Goal: Information Seeking & Learning: Learn about a topic

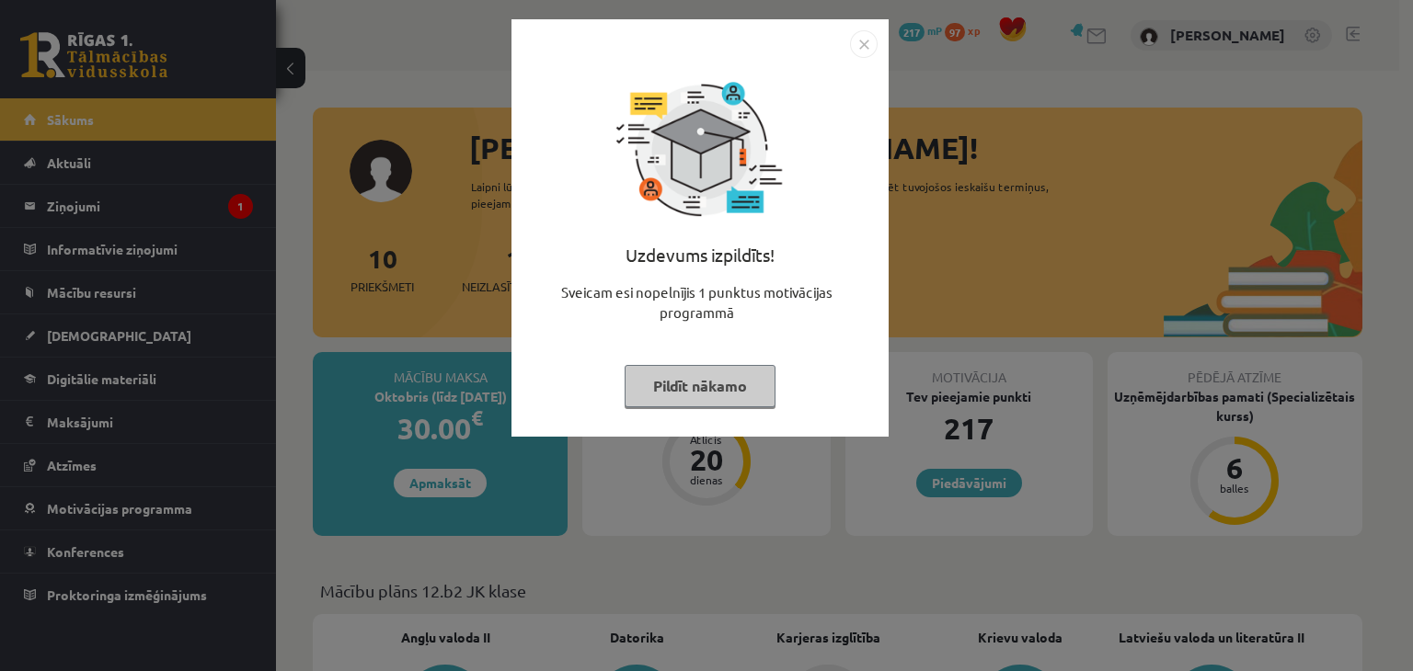
click at [682, 384] on button "Pildīt nākamo" at bounding box center [700, 386] width 151 height 42
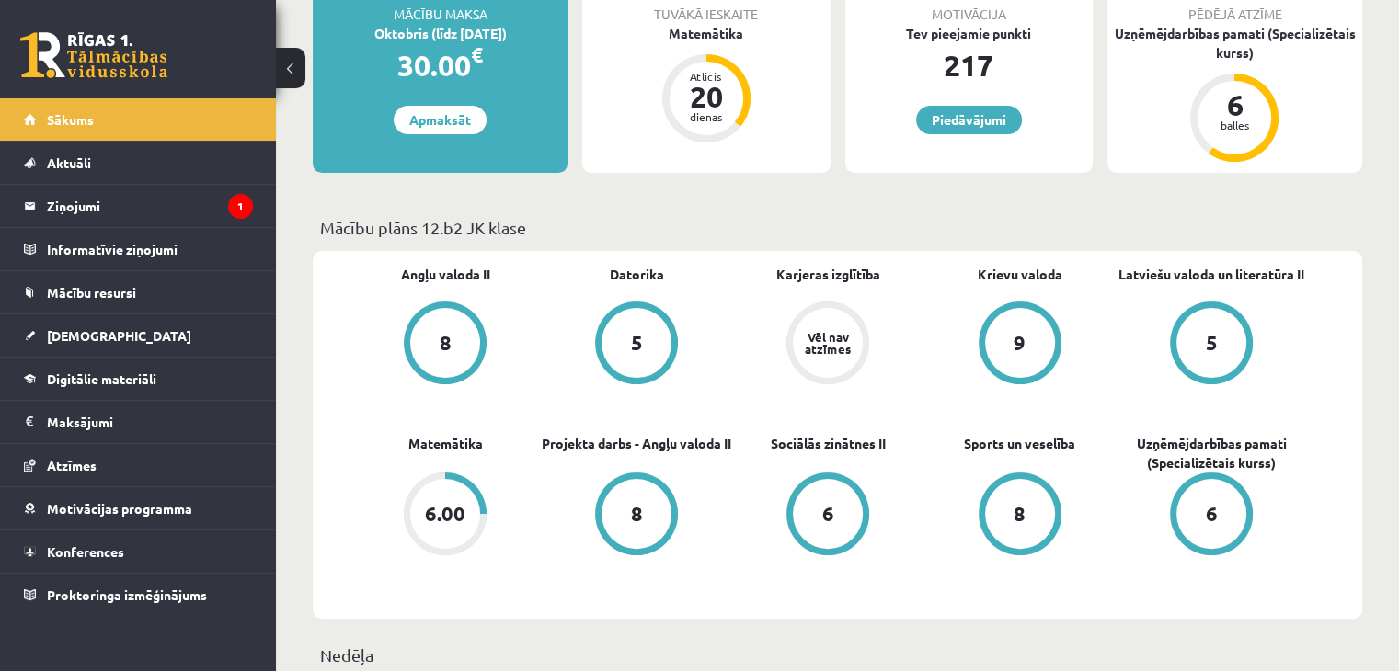
scroll to position [363, 0]
click at [437, 511] on div "6.00" at bounding box center [445, 514] width 40 height 20
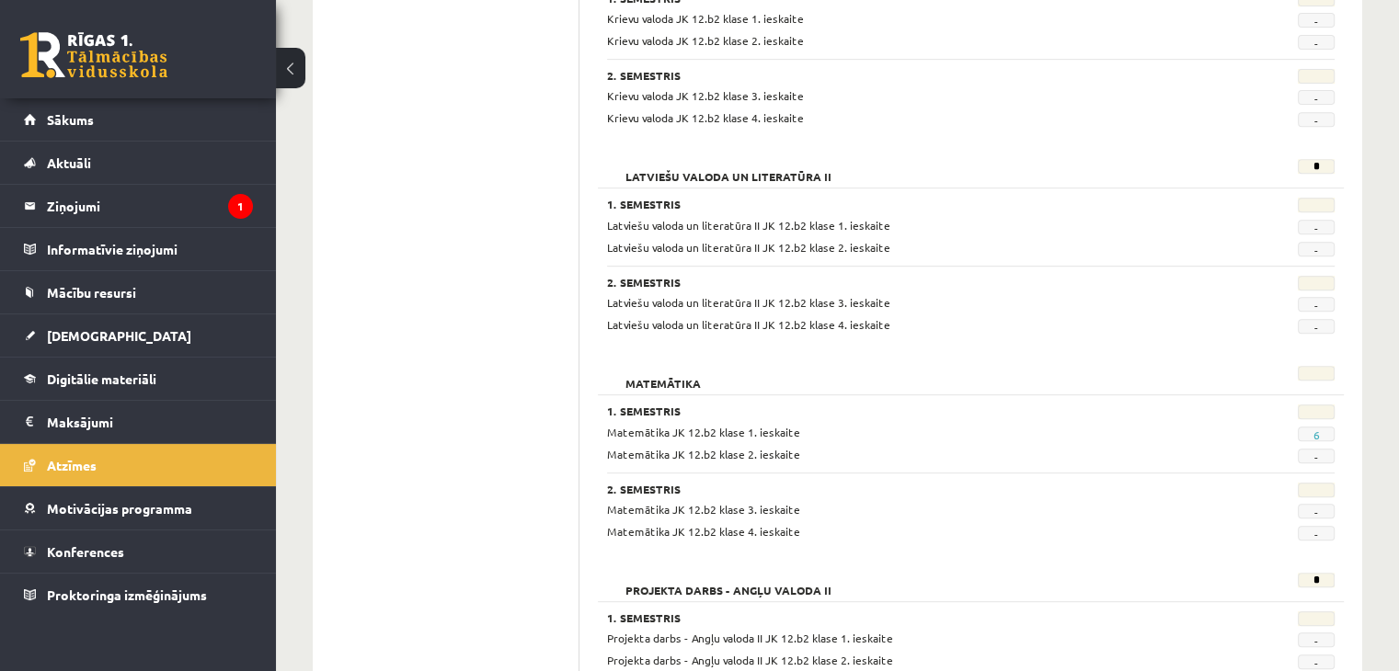
scroll to position [764, 0]
click at [1315, 431] on link "6" at bounding box center [1315, 434] width 6 height 15
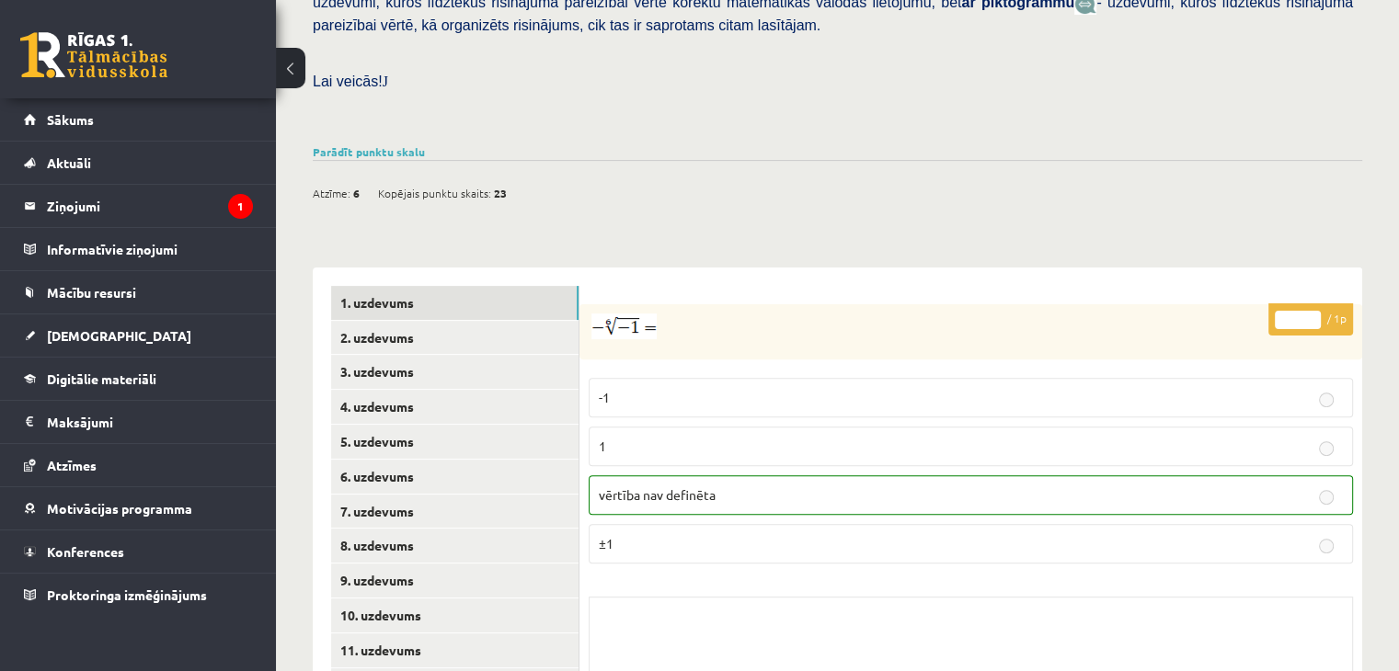
scroll to position [522, 0]
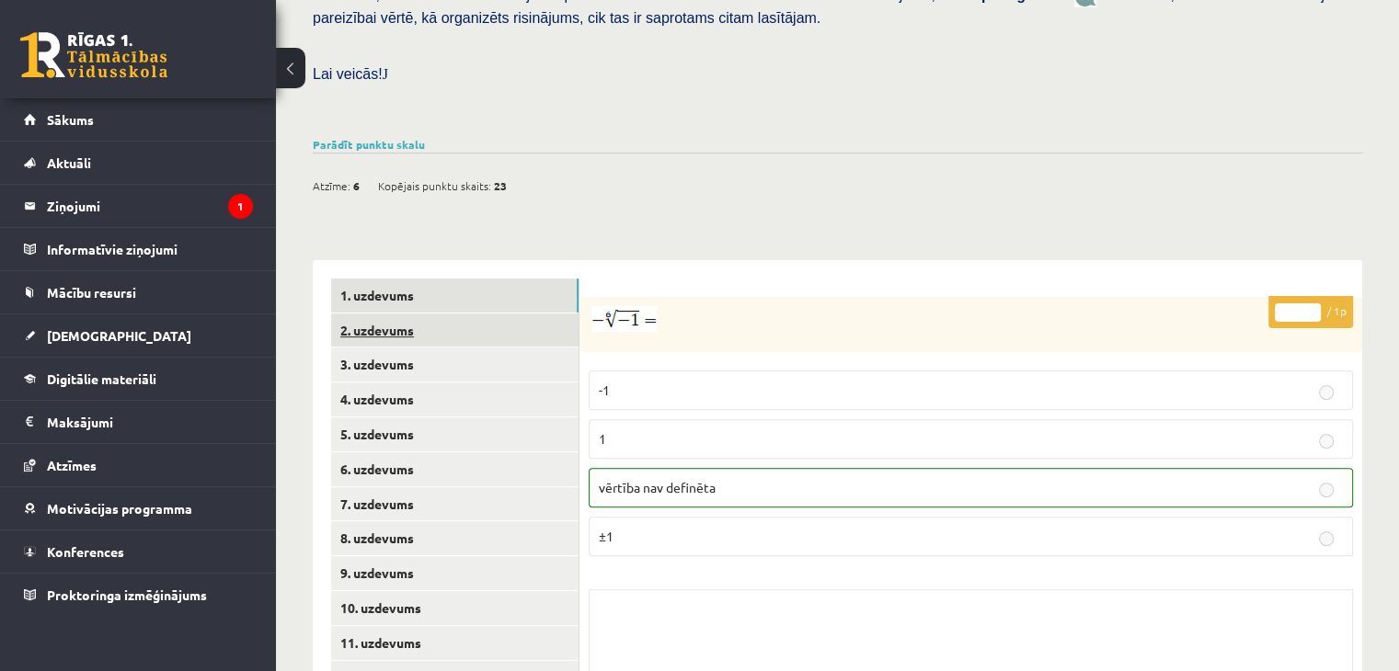
click at [425, 314] on link "2. uzdevums" at bounding box center [454, 331] width 247 height 34
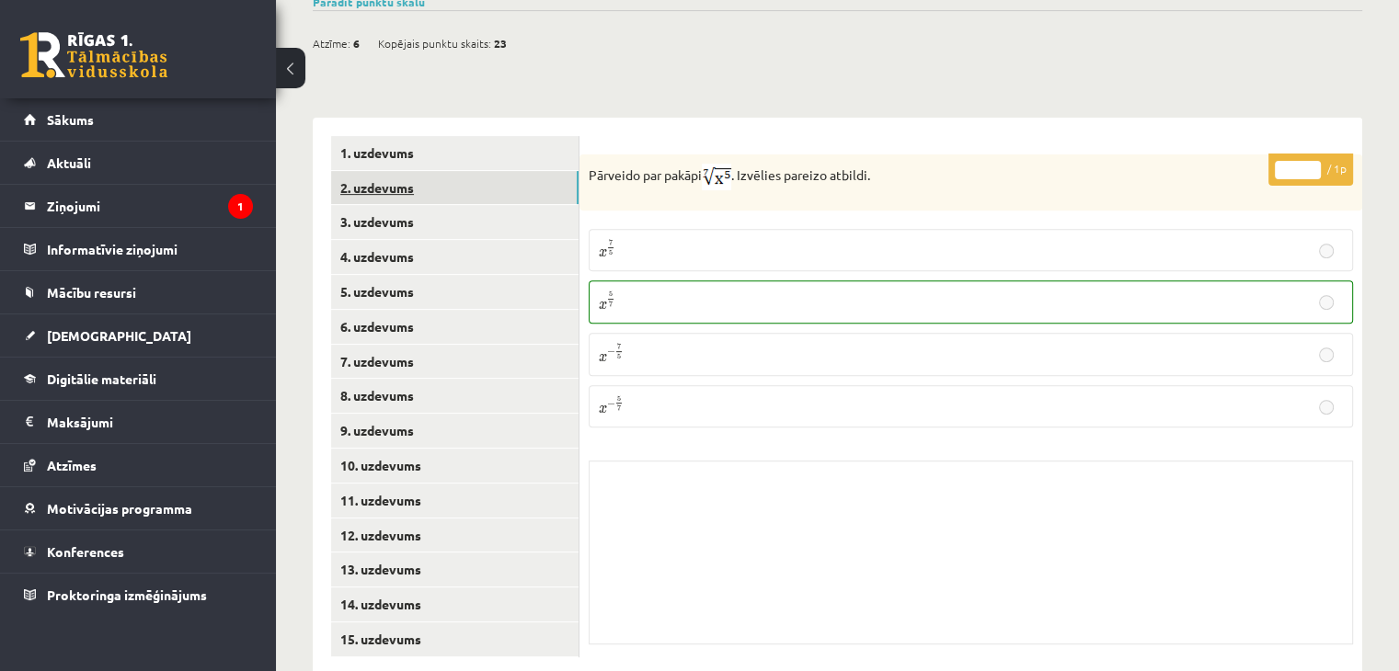
scroll to position [664, 0]
click at [345, 206] on link "3. uzdevums" at bounding box center [454, 223] width 247 height 34
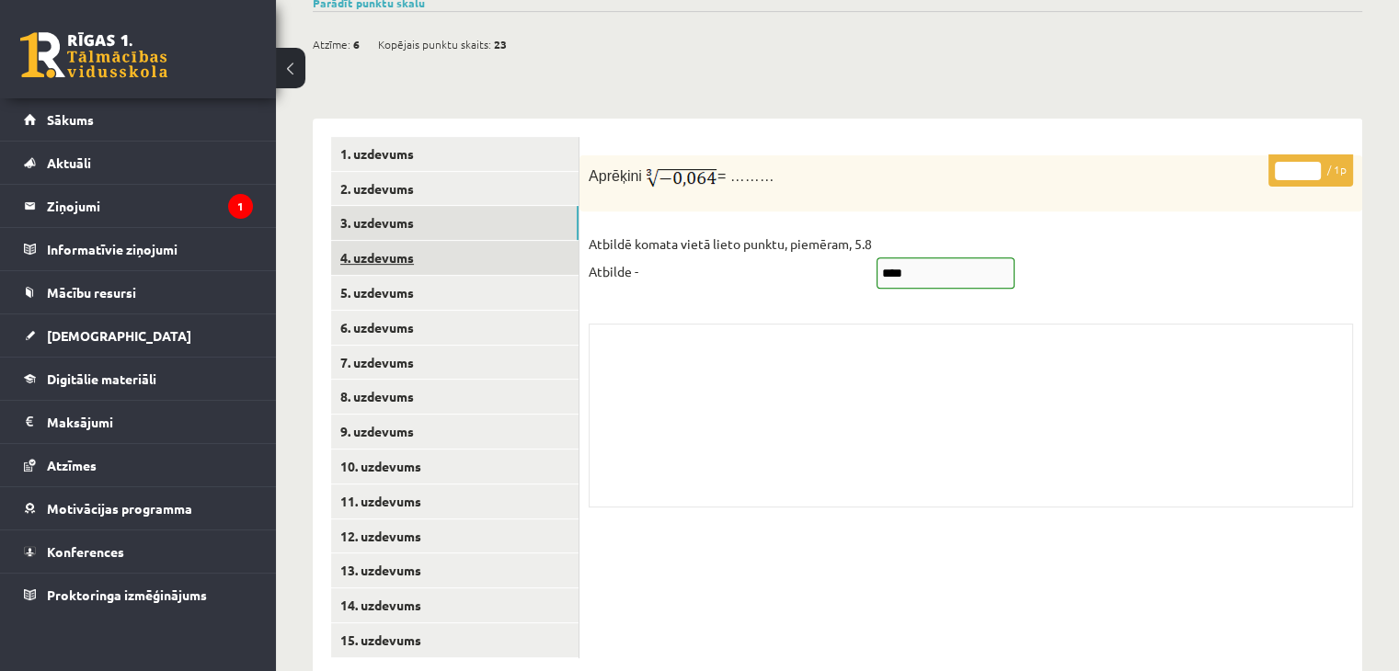
click at [386, 241] on link "4. uzdevums" at bounding box center [454, 258] width 247 height 34
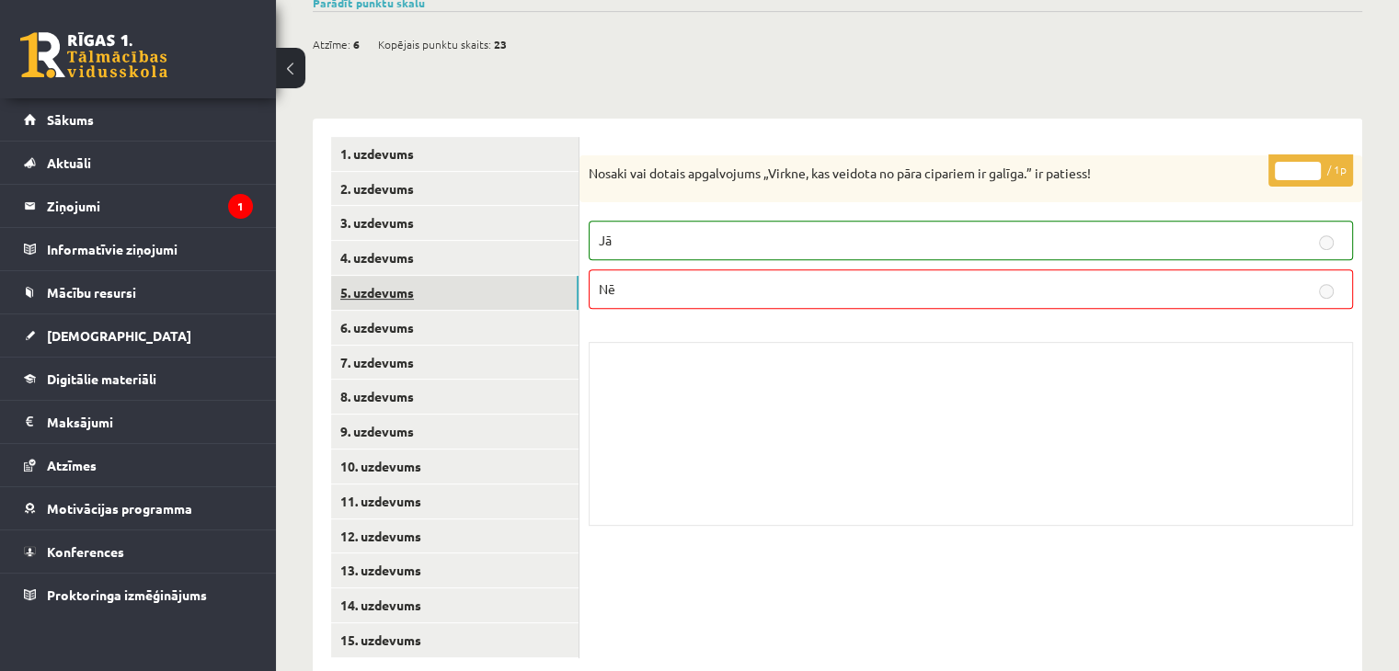
click at [380, 276] on link "5. uzdevums" at bounding box center [454, 293] width 247 height 34
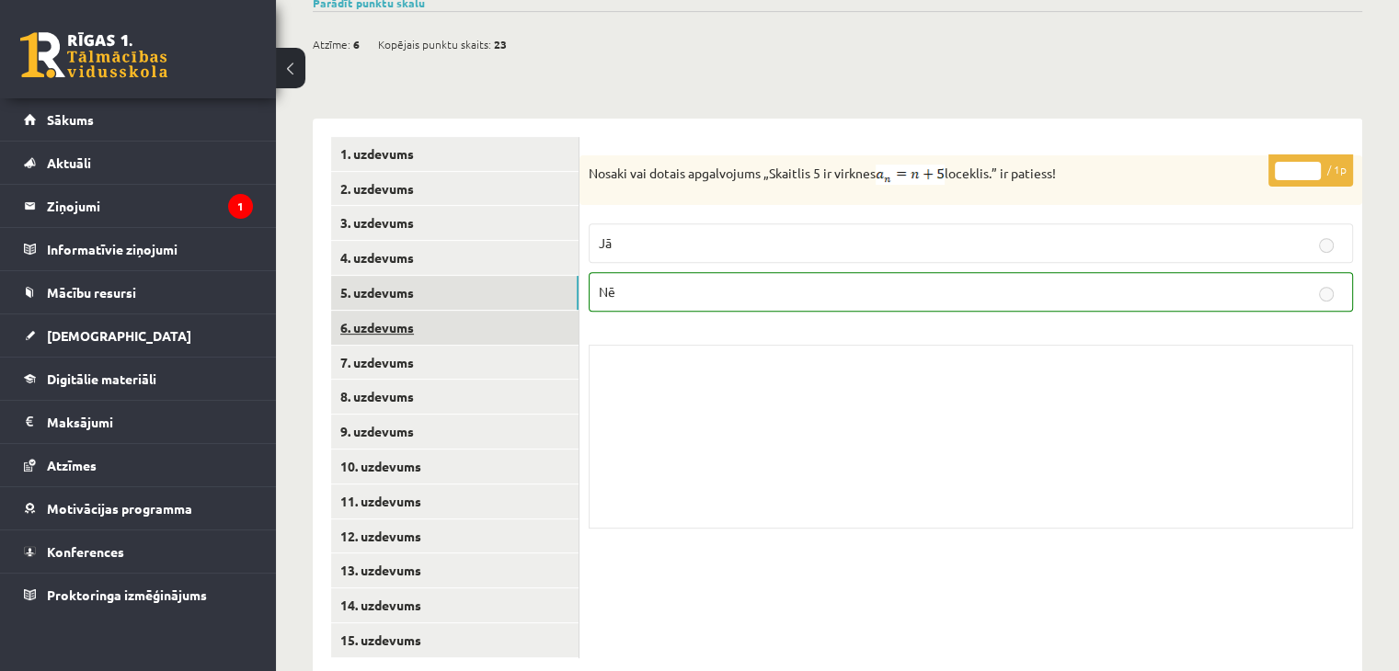
click at [379, 311] on link "6. uzdevums" at bounding box center [454, 328] width 247 height 34
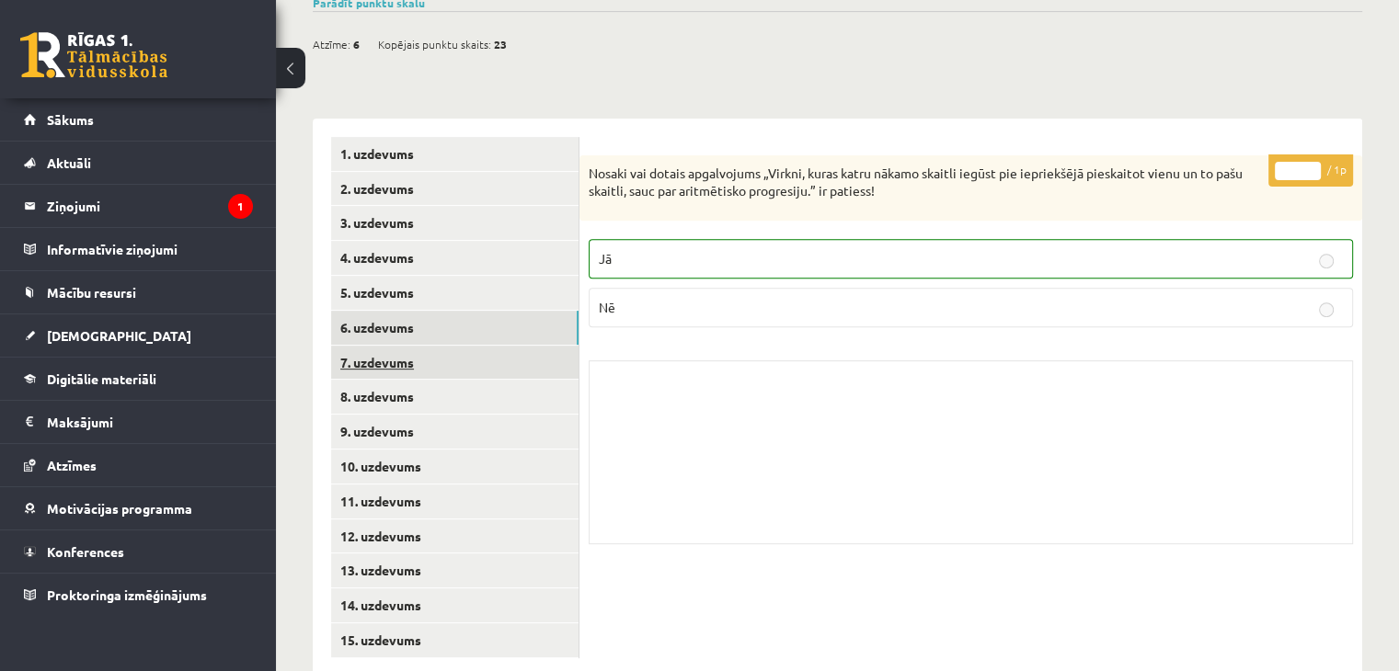
click at [379, 346] on link "7. uzdevums" at bounding box center [454, 363] width 247 height 34
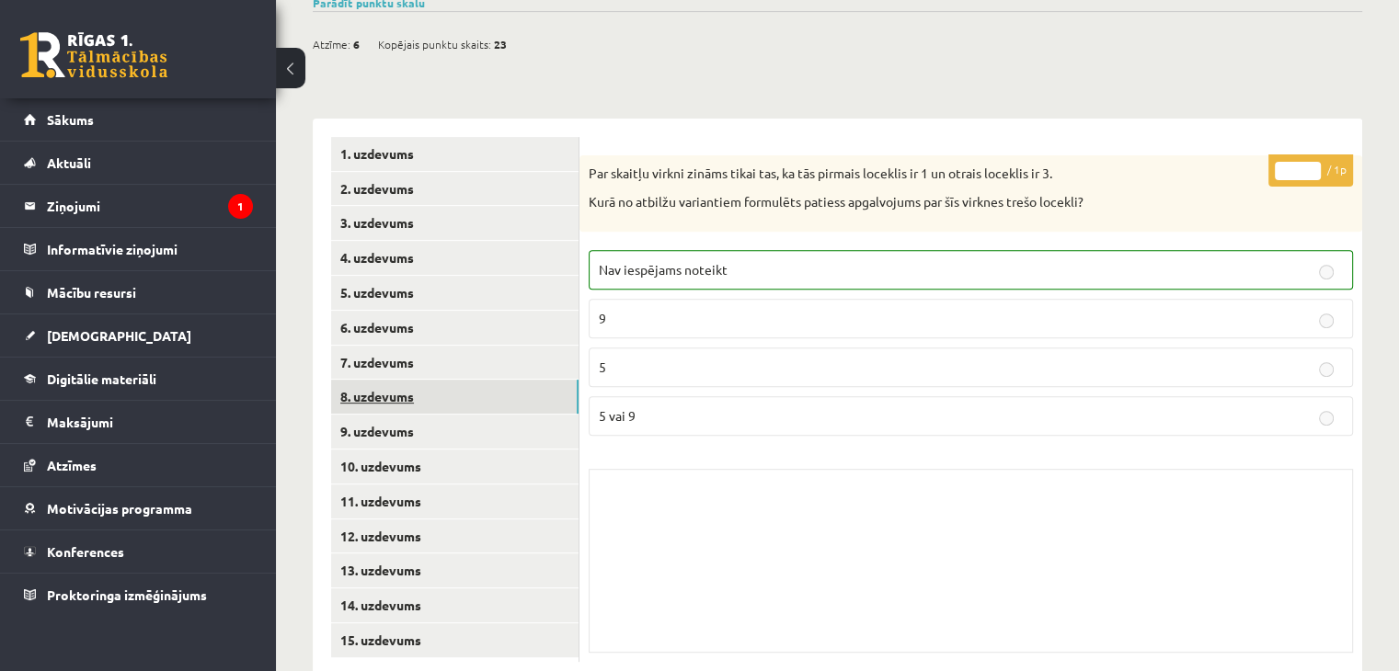
click at [375, 380] on link "8. uzdevums" at bounding box center [454, 397] width 247 height 34
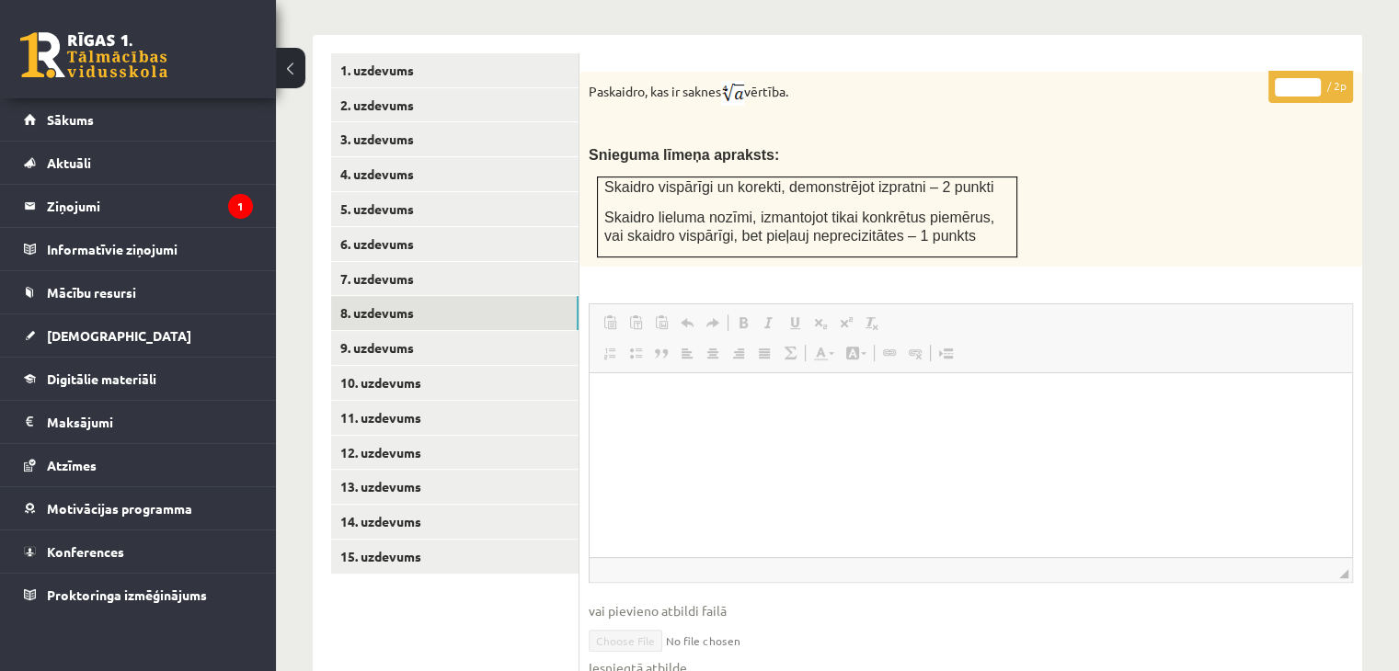
scroll to position [749, 0]
click at [401, 330] on link "9. uzdevums" at bounding box center [454, 347] width 247 height 34
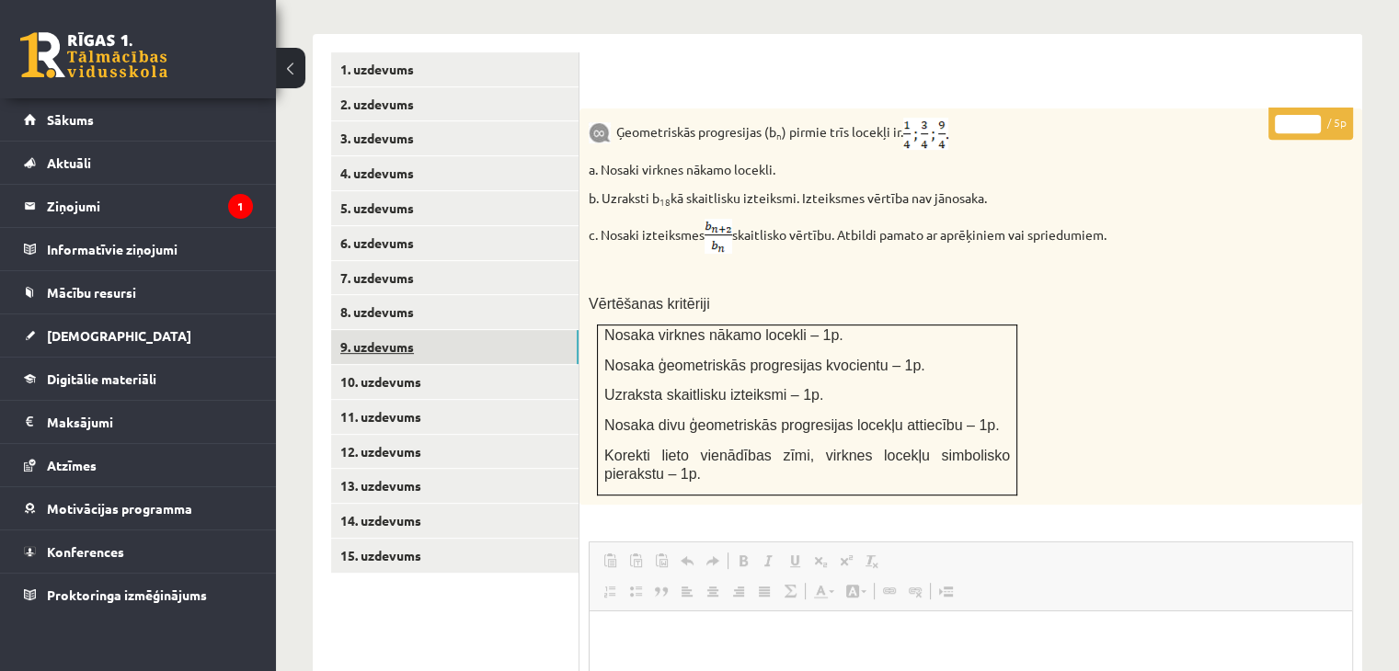
scroll to position [0, 0]
click at [390, 365] on link "10. uzdevums" at bounding box center [454, 382] width 247 height 34
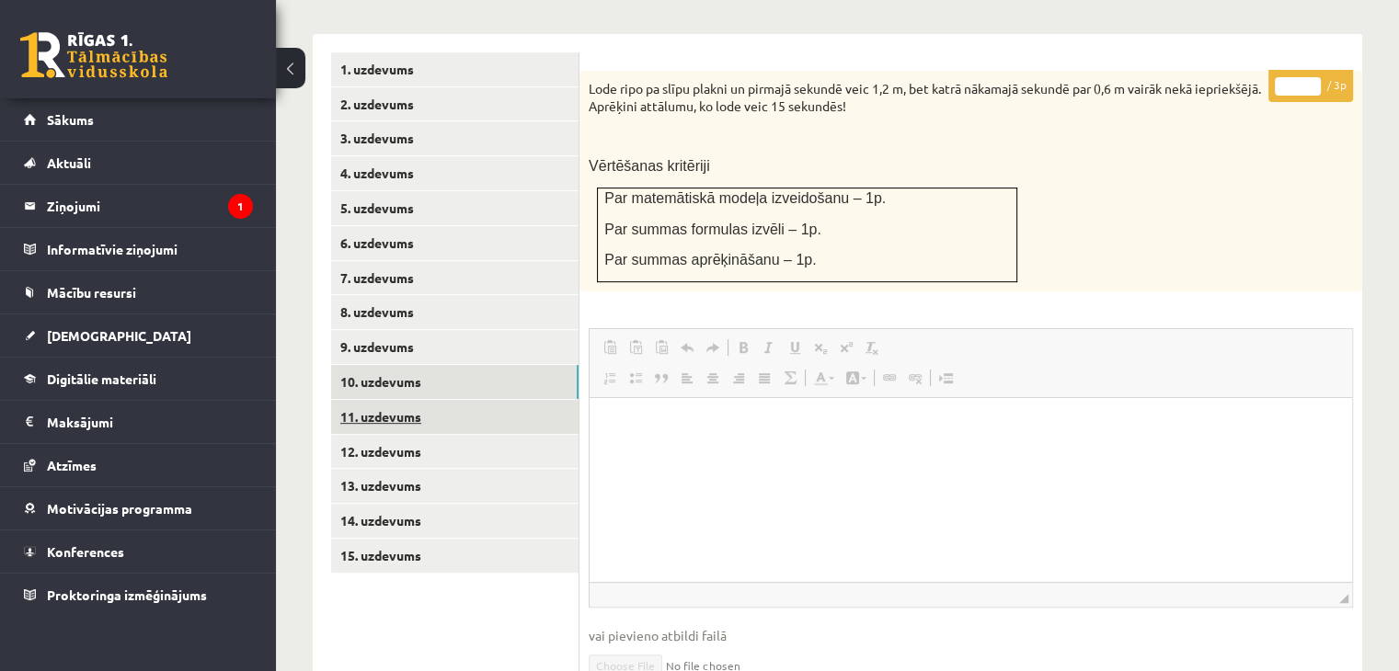
click at [383, 400] on link "11. uzdevums" at bounding box center [454, 417] width 247 height 34
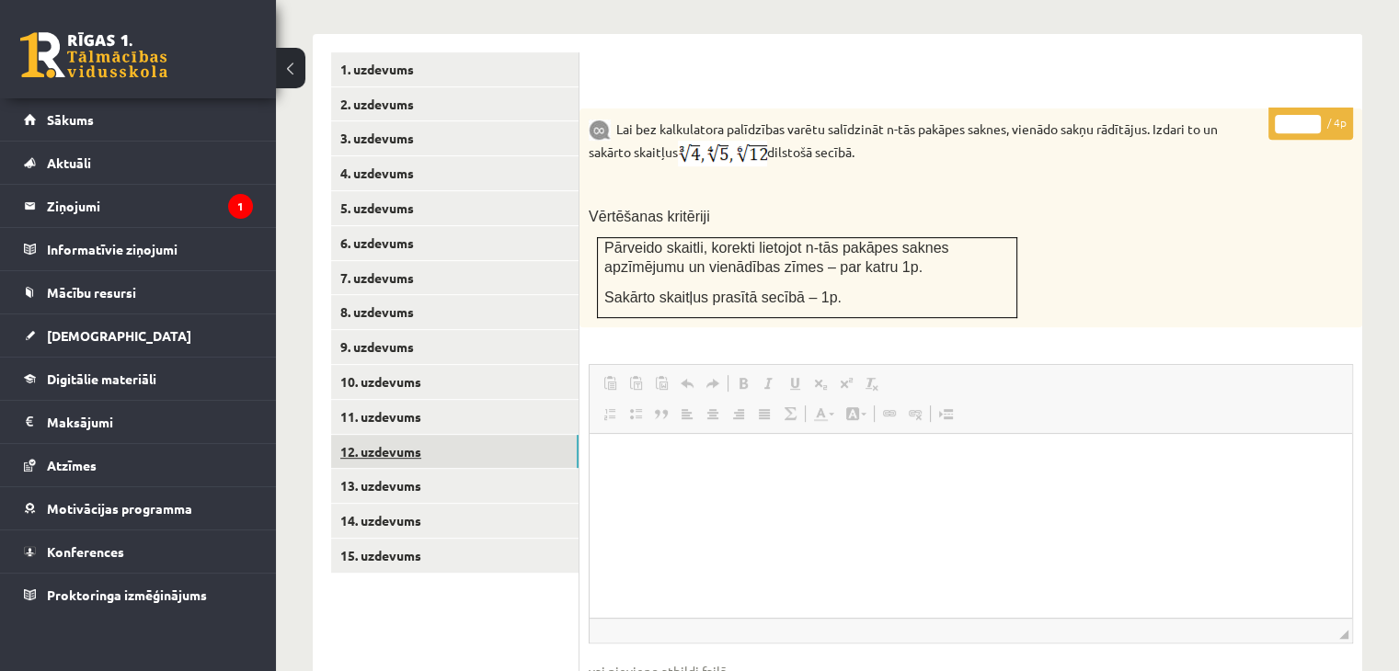
click at [382, 435] on link "12. uzdevums" at bounding box center [454, 452] width 247 height 34
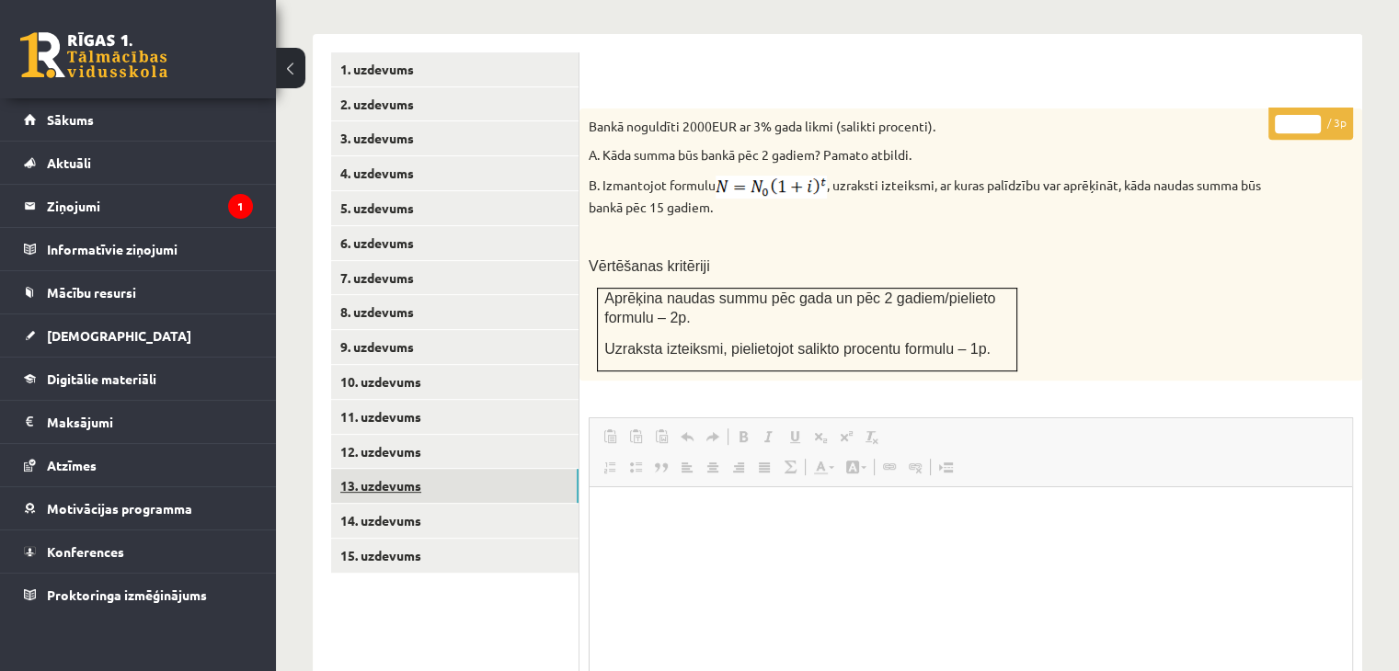
click at [381, 469] on link "13. uzdevums" at bounding box center [454, 486] width 247 height 34
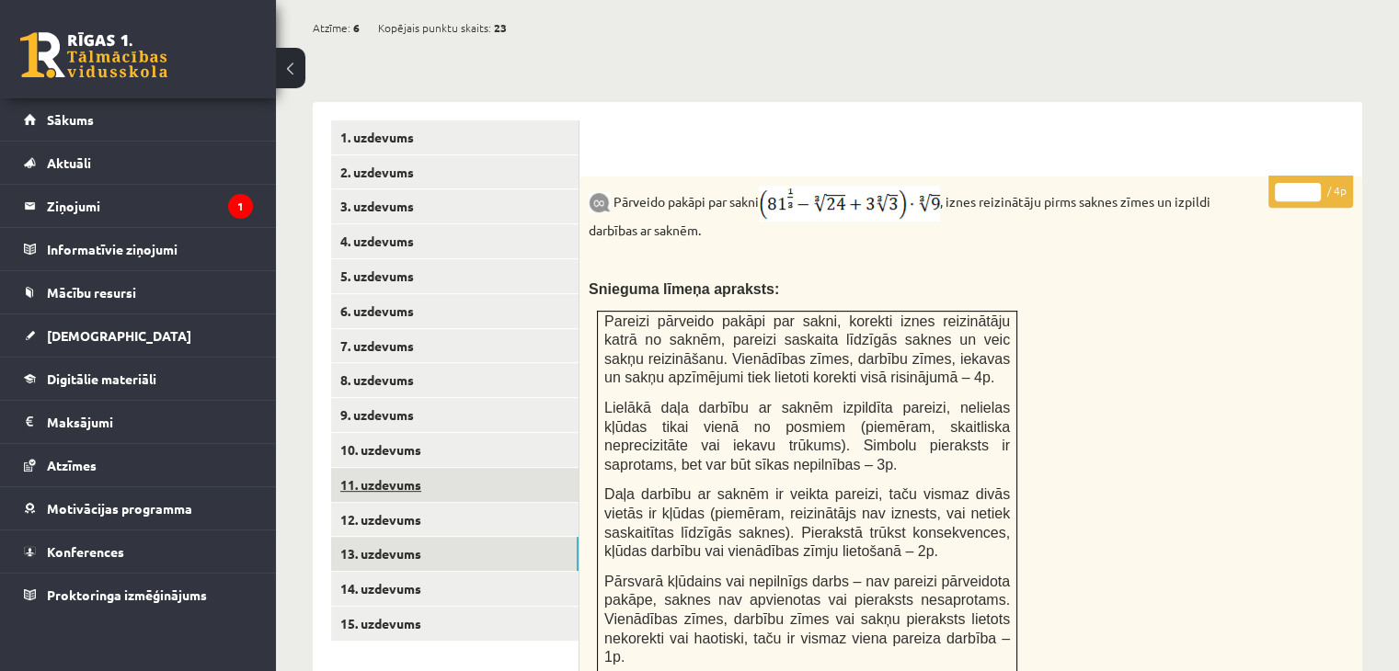
scroll to position [678, 0]
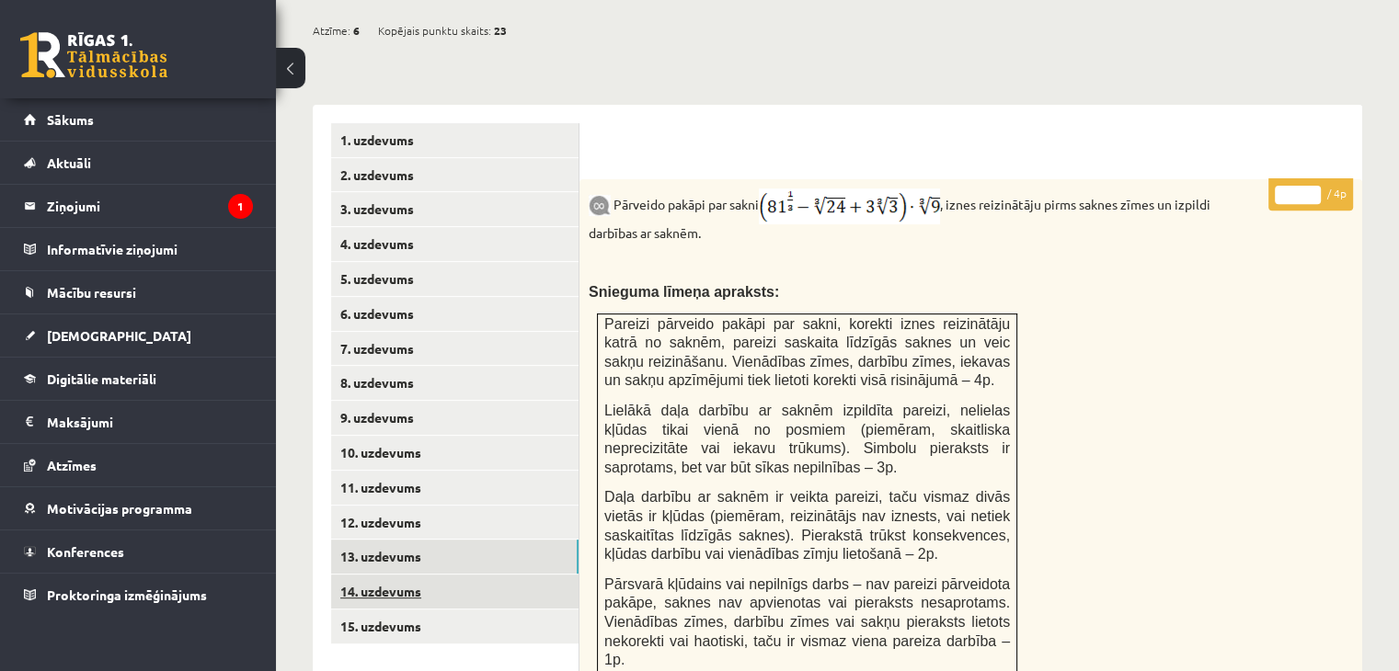
click at [386, 575] on link "14. uzdevums" at bounding box center [454, 592] width 247 height 34
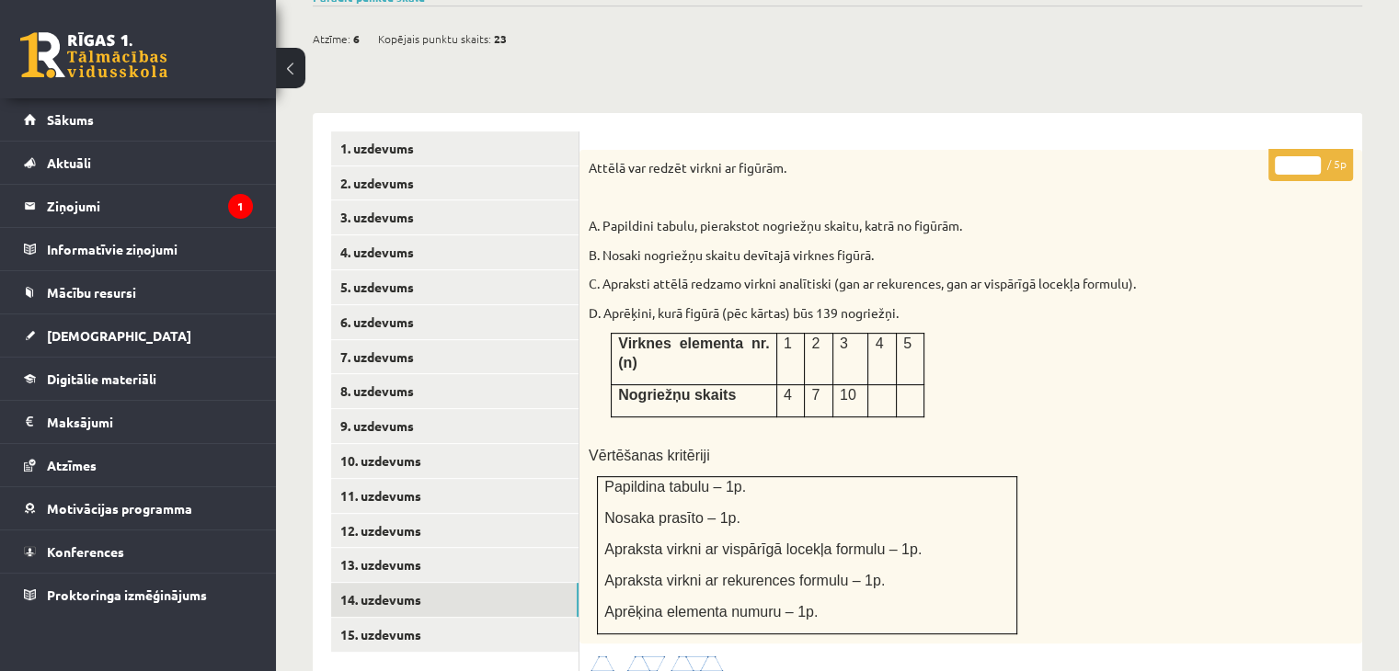
scroll to position [668, 0]
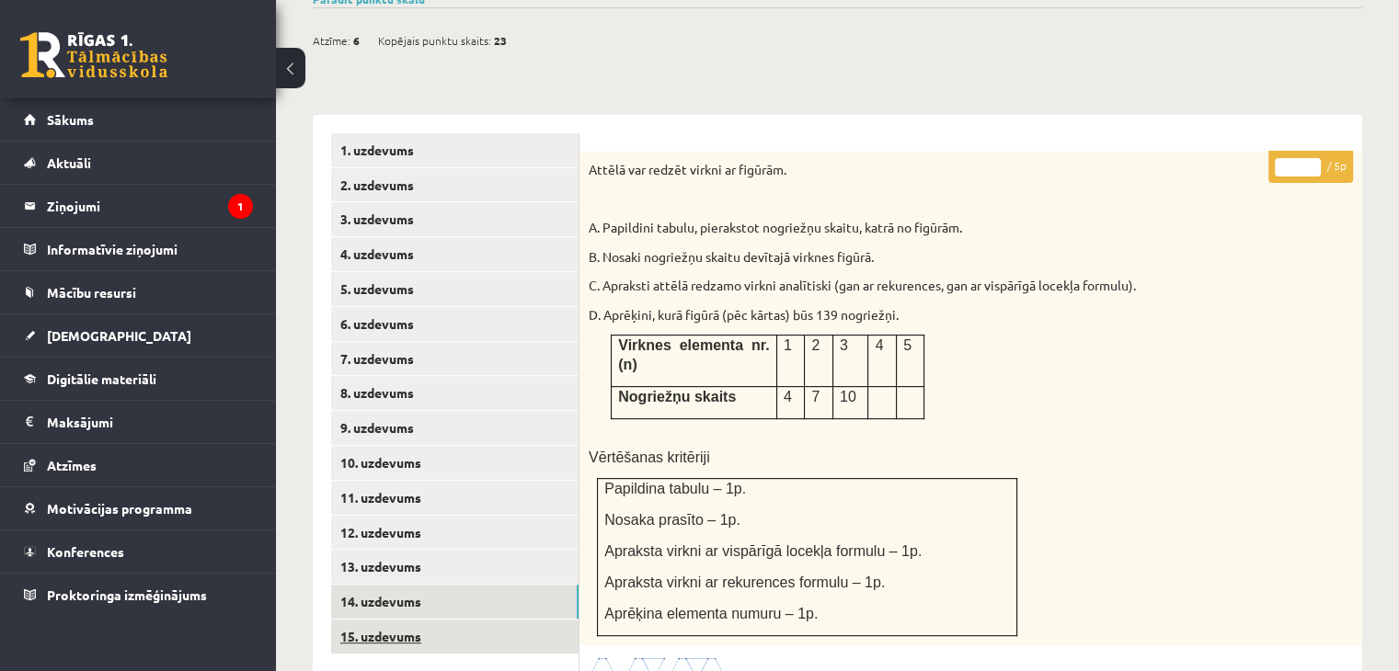
click at [401, 620] on link "15. uzdevums" at bounding box center [454, 637] width 247 height 34
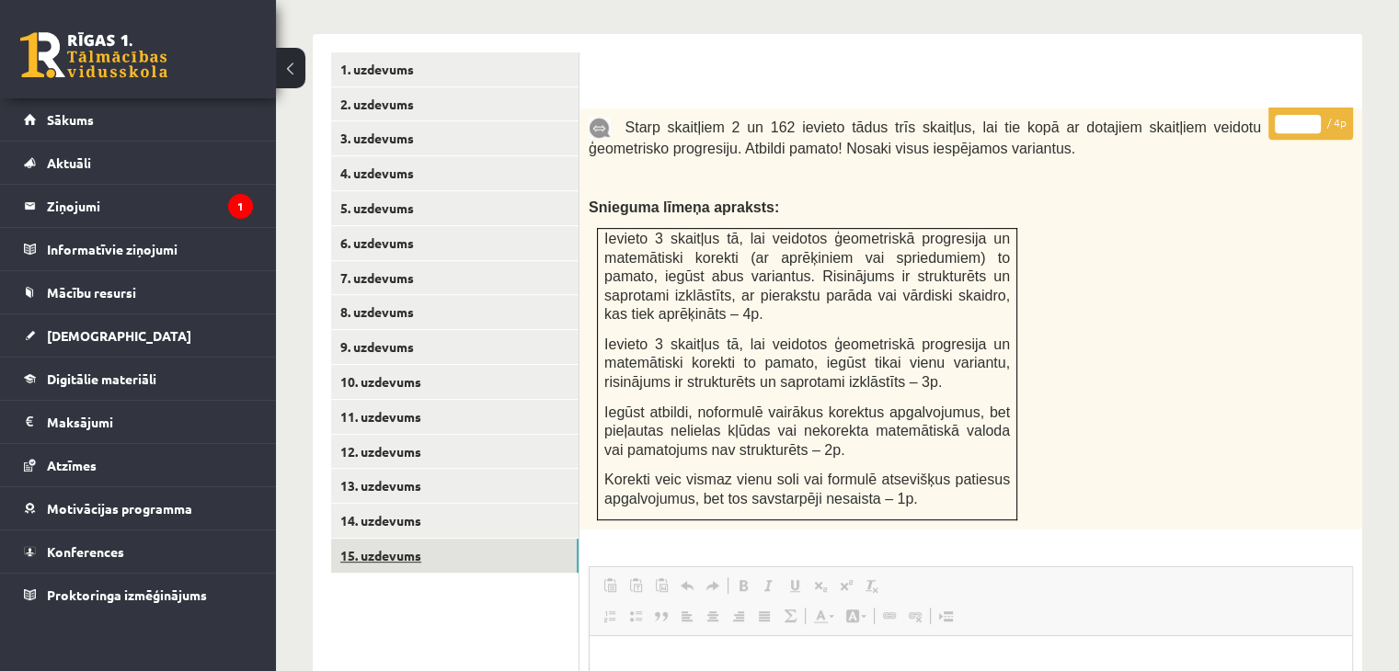
scroll to position [745, 0]
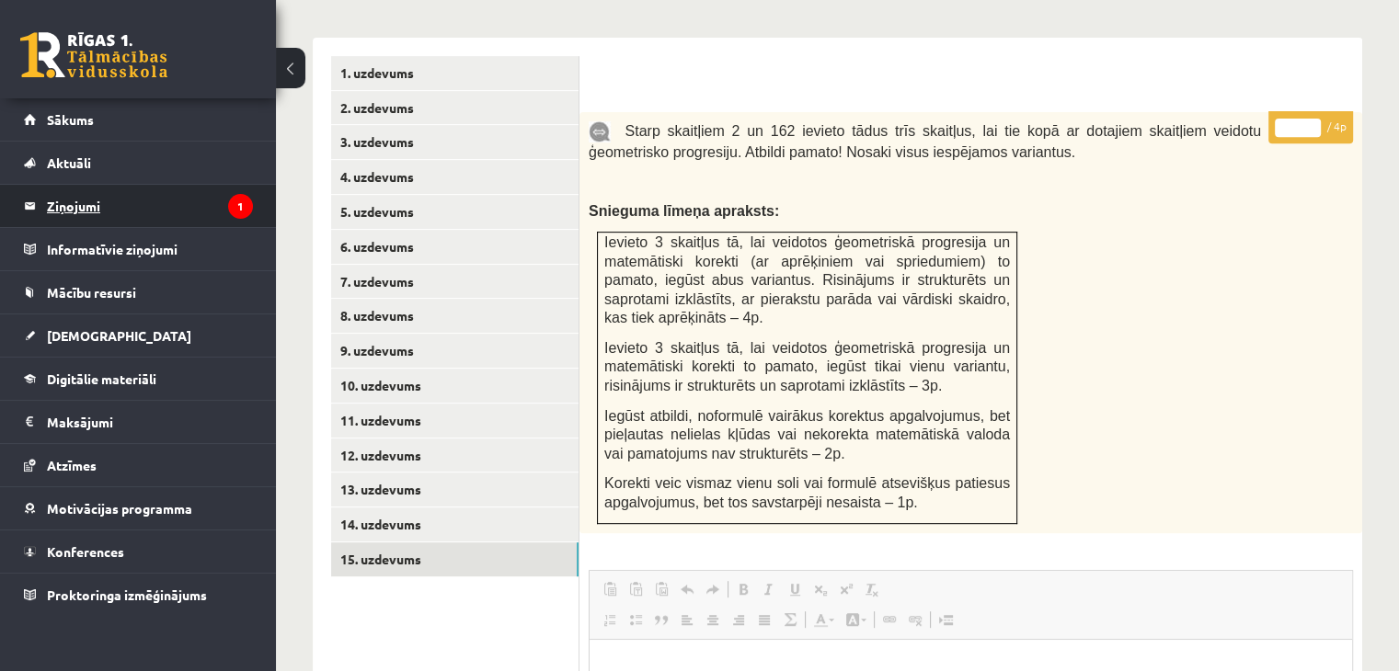
click at [55, 211] on legend "Ziņojumi 1" at bounding box center [150, 206] width 206 height 42
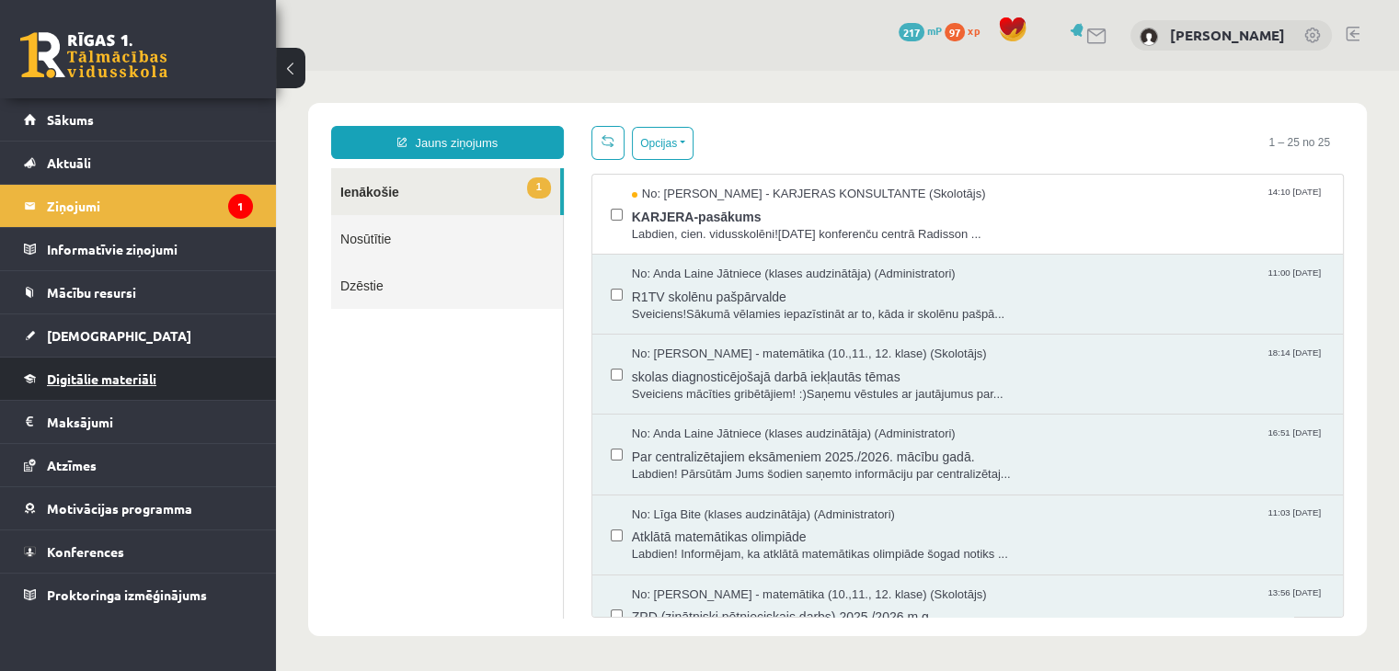
click at [81, 384] on link "Digitālie materiāli" at bounding box center [138, 379] width 229 height 42
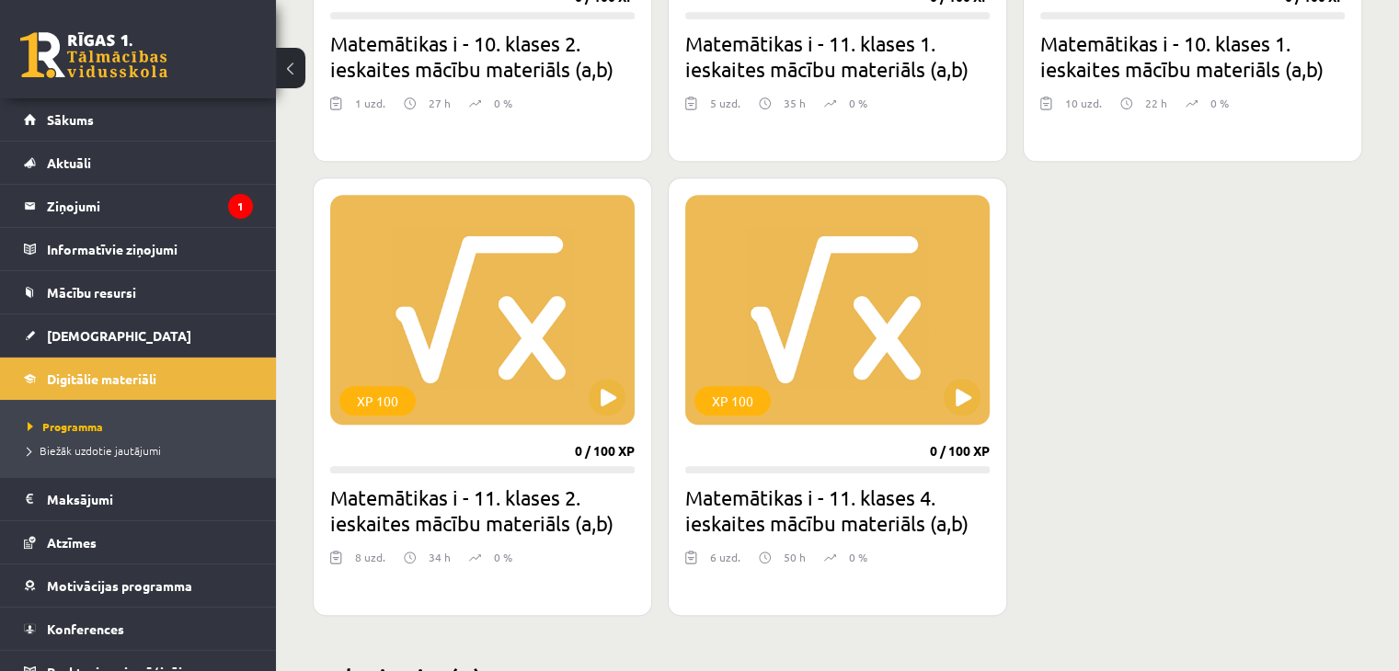
scroll to position [1256, 0]
click at [604, 397] on button at bounding box center [607, 396] width 37 height 37
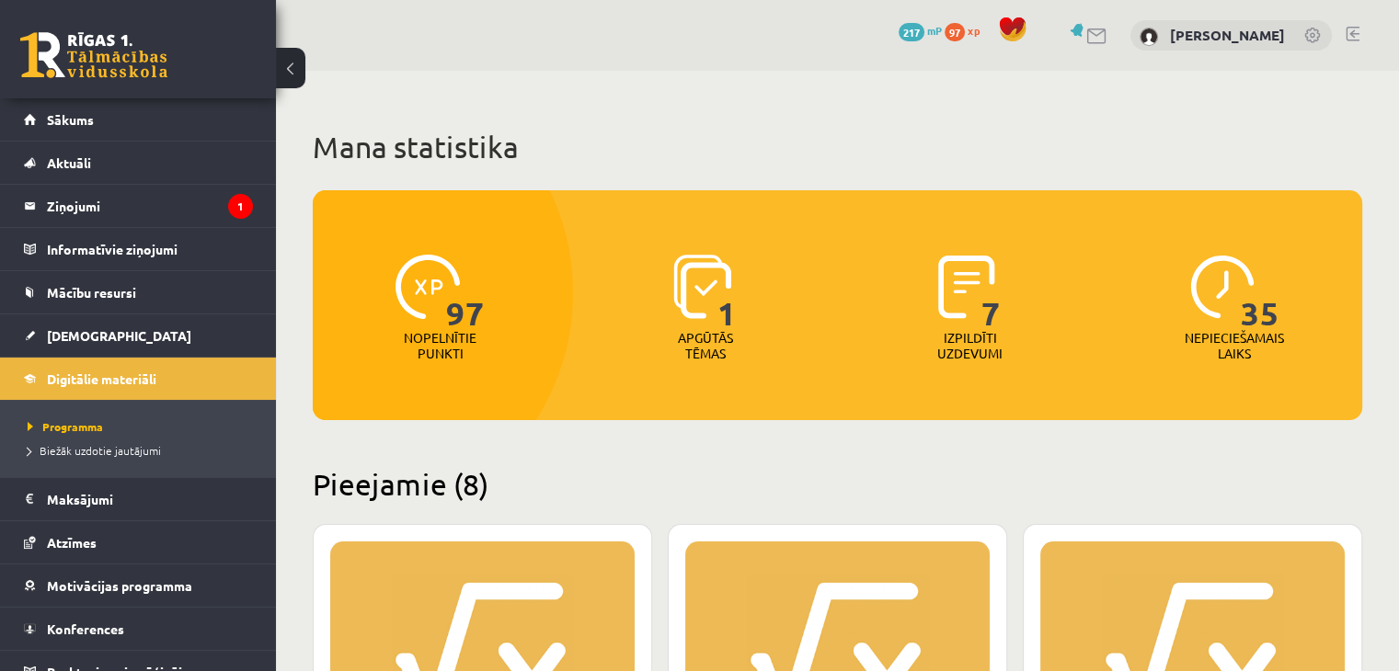
scroll to position [0, 0]
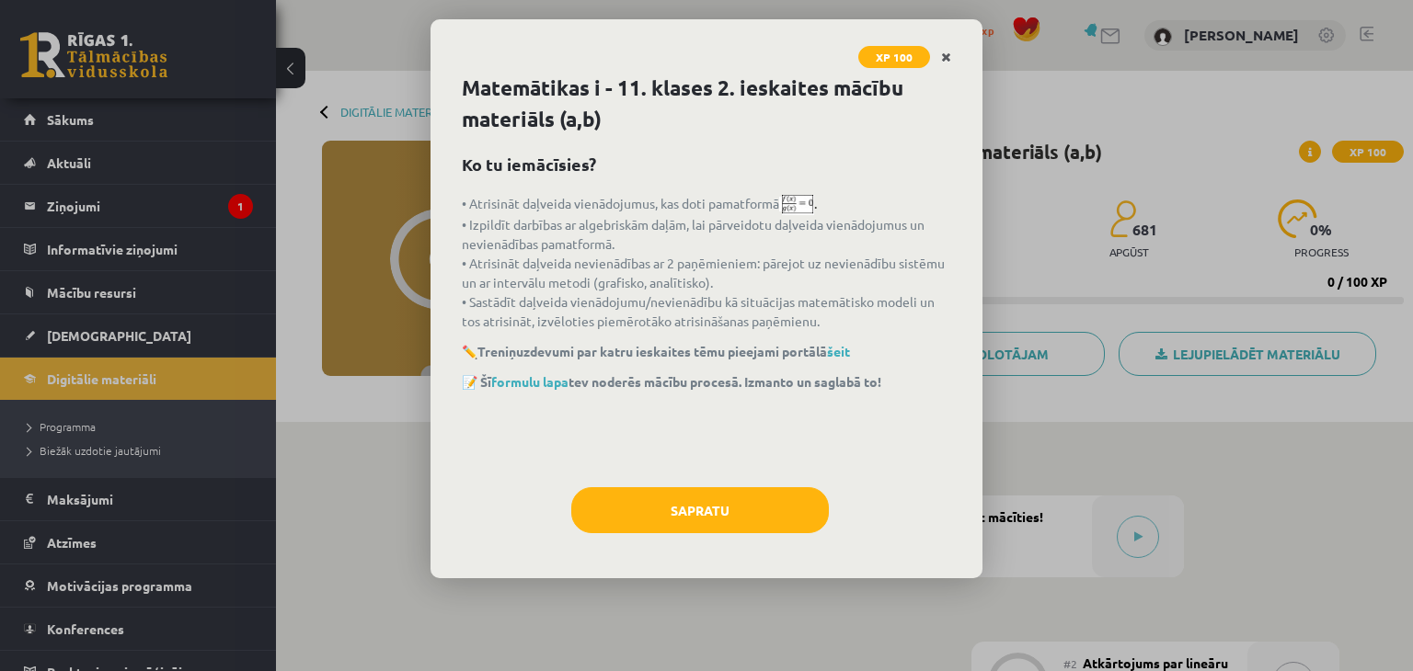
click at [949, 60] on icon "Close" at bounding box center [946, 58] width 10 height 13
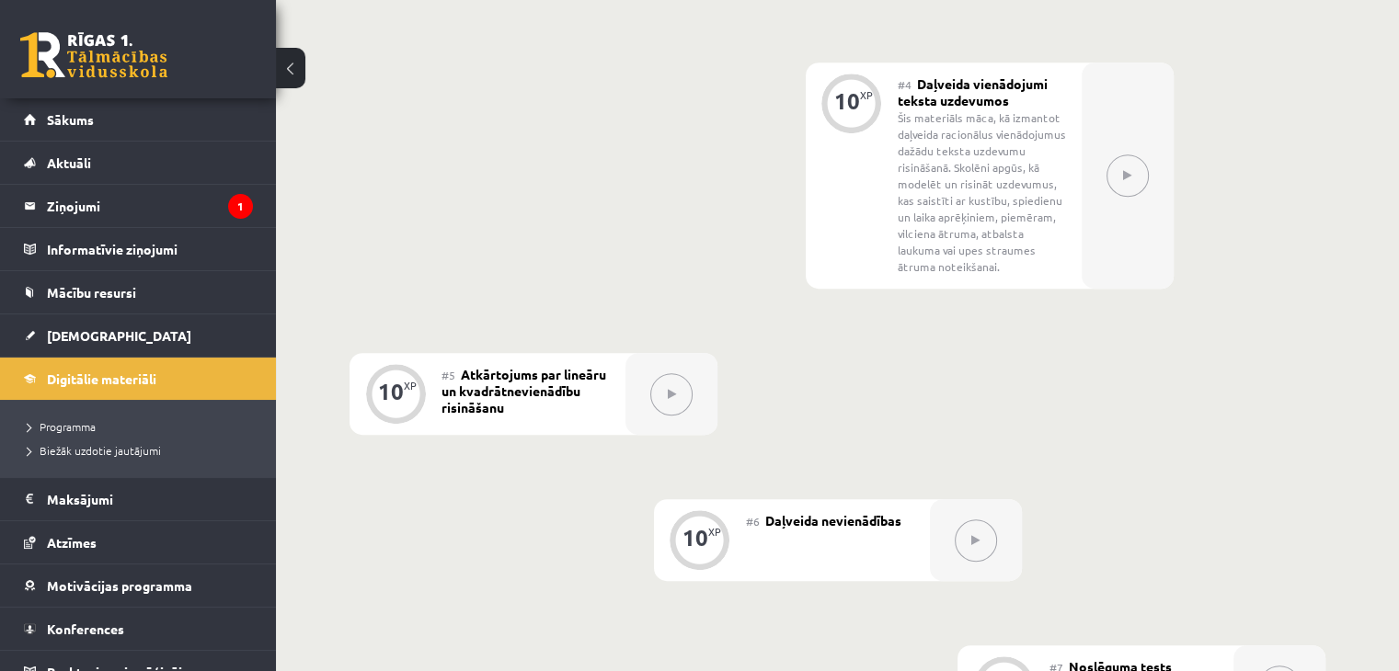
scroll to position [897, 0]
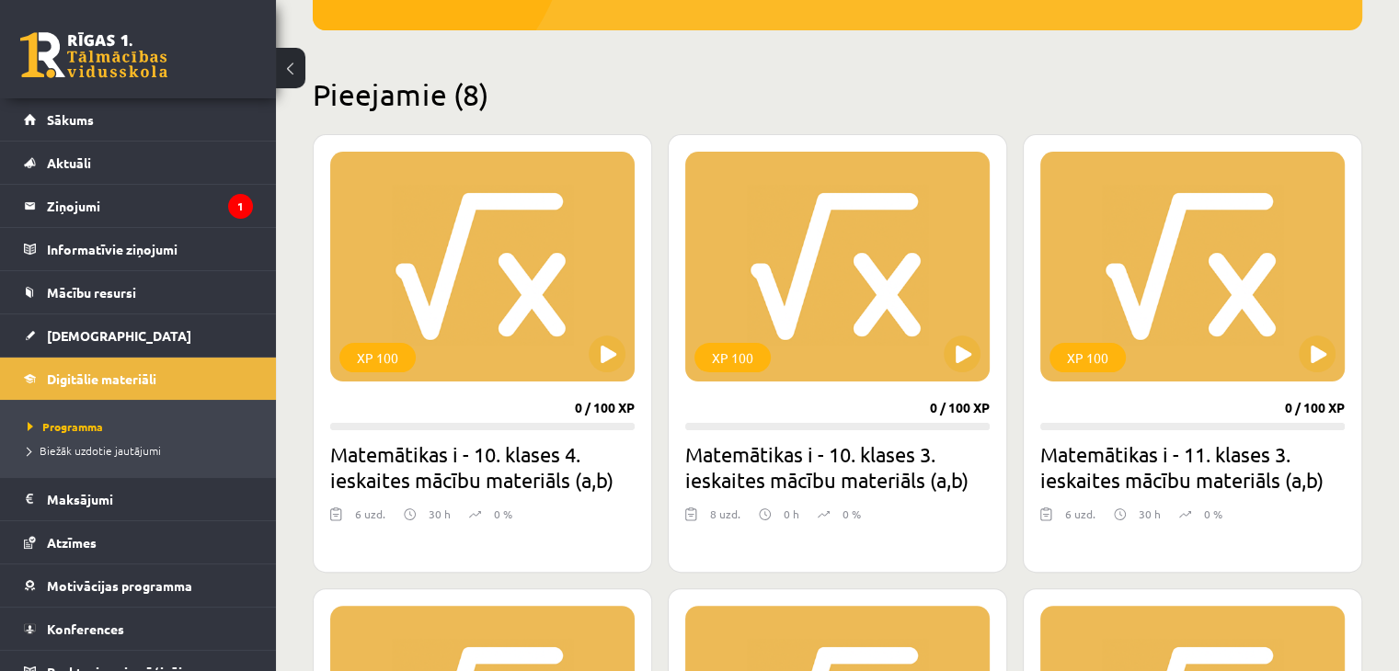
scroll to position [401, 0]
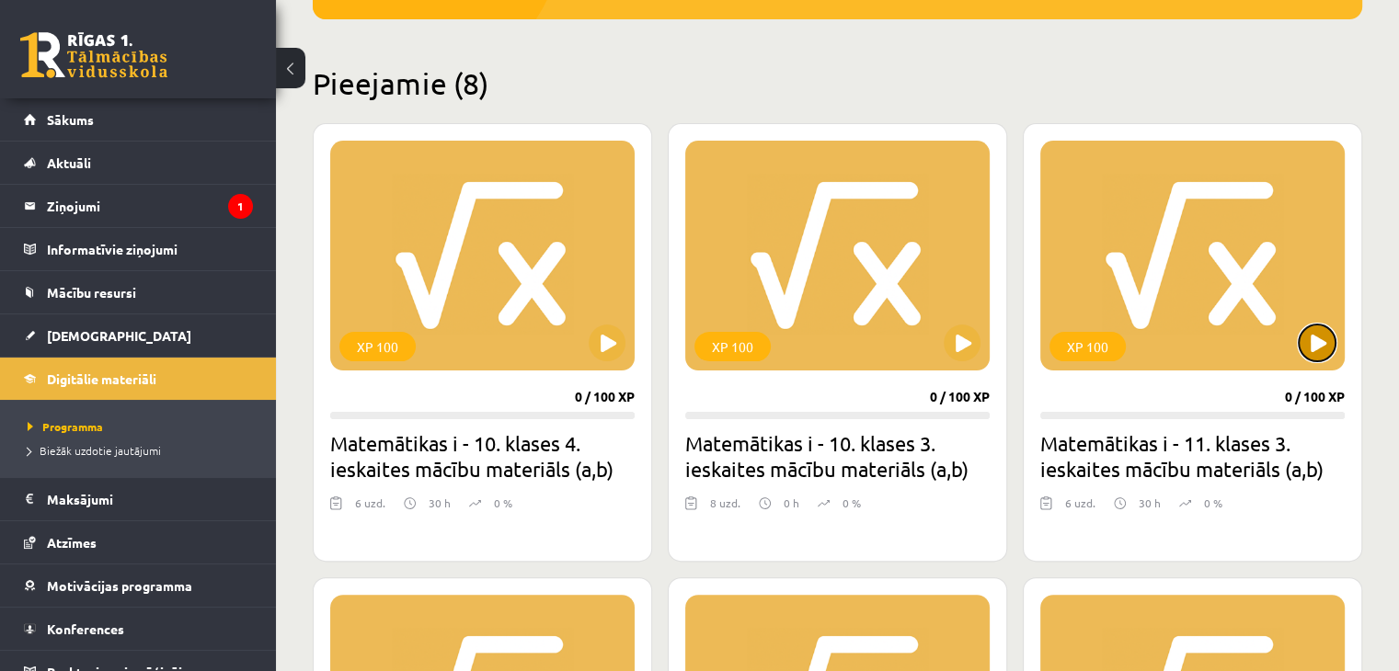
click at [1312, 342] on button at bounding box center [1317, 343] width 37 height 37
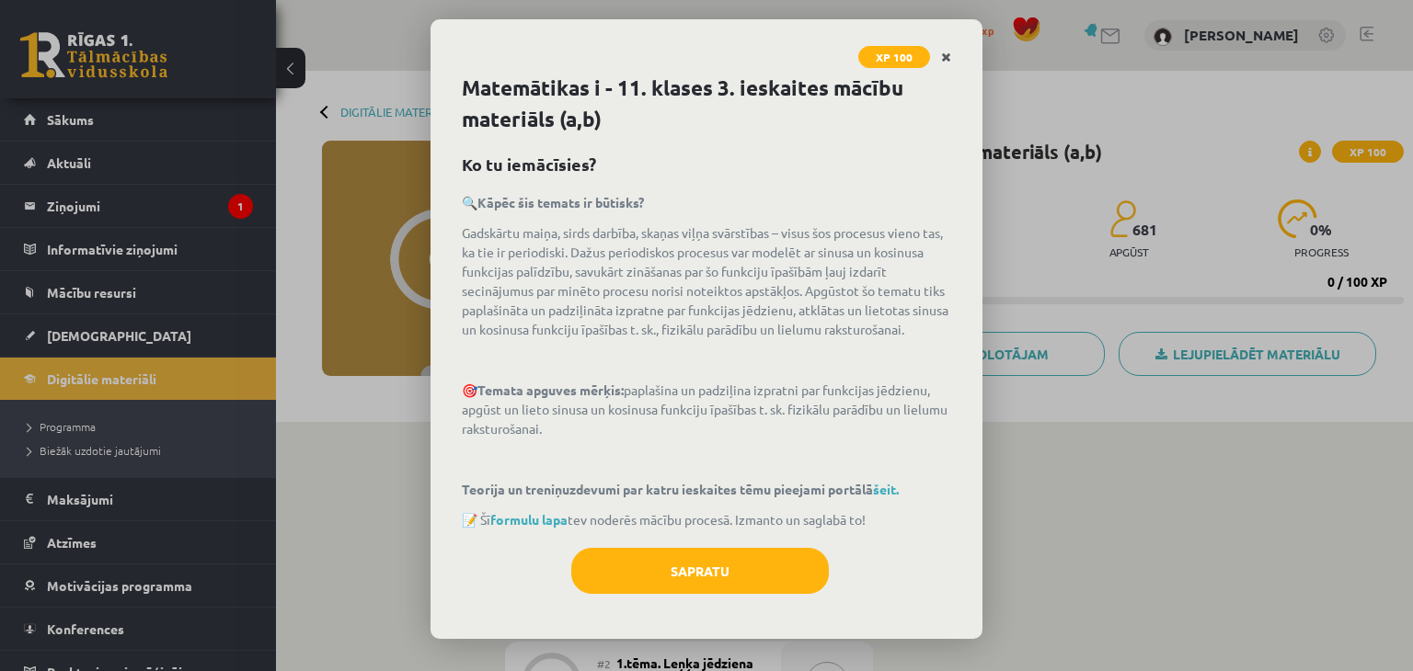
click at [942, 61] on icon "Close" at bounding box center [946, 58] width 10 height 13
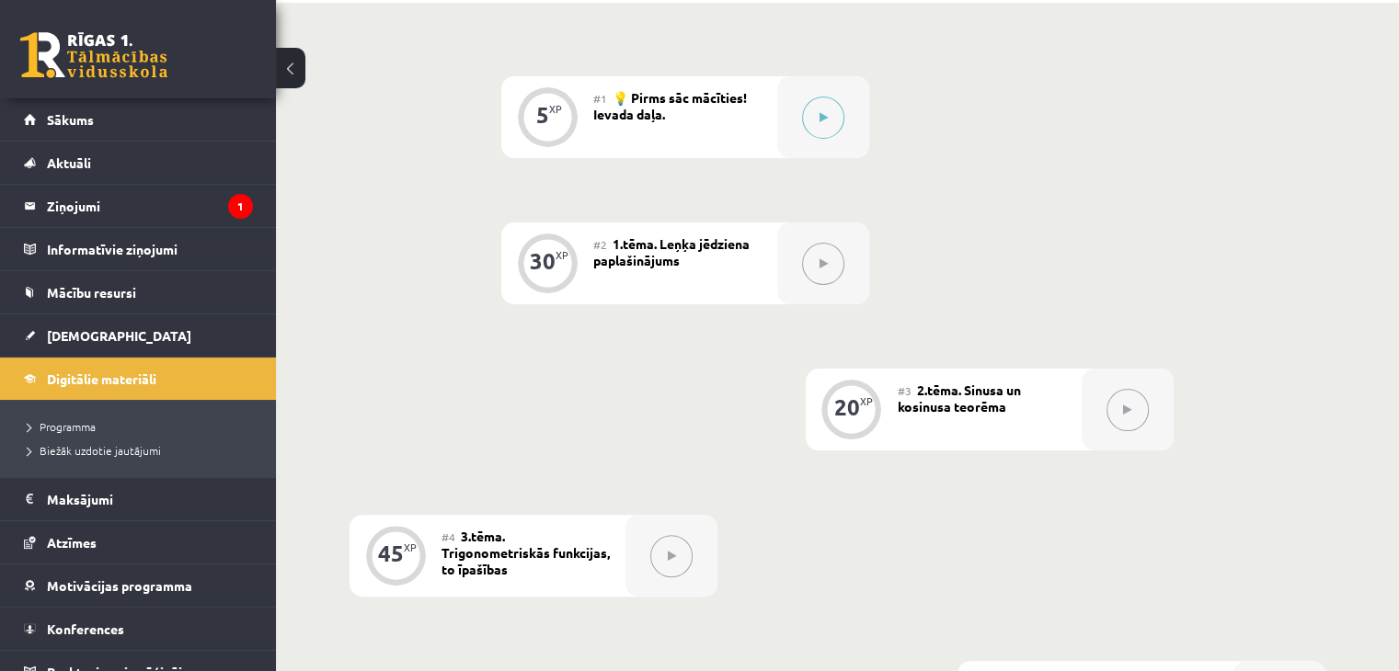
scroll to position [419, 0]
click at [644, 410] on div "5 XP #1 💡 Pirms sāc mācīties! Ievada daļa. 30 XP #2 1.tēma. Leņķa jēdziena papl…" at bounding box center [837, 409] width 976 height 667
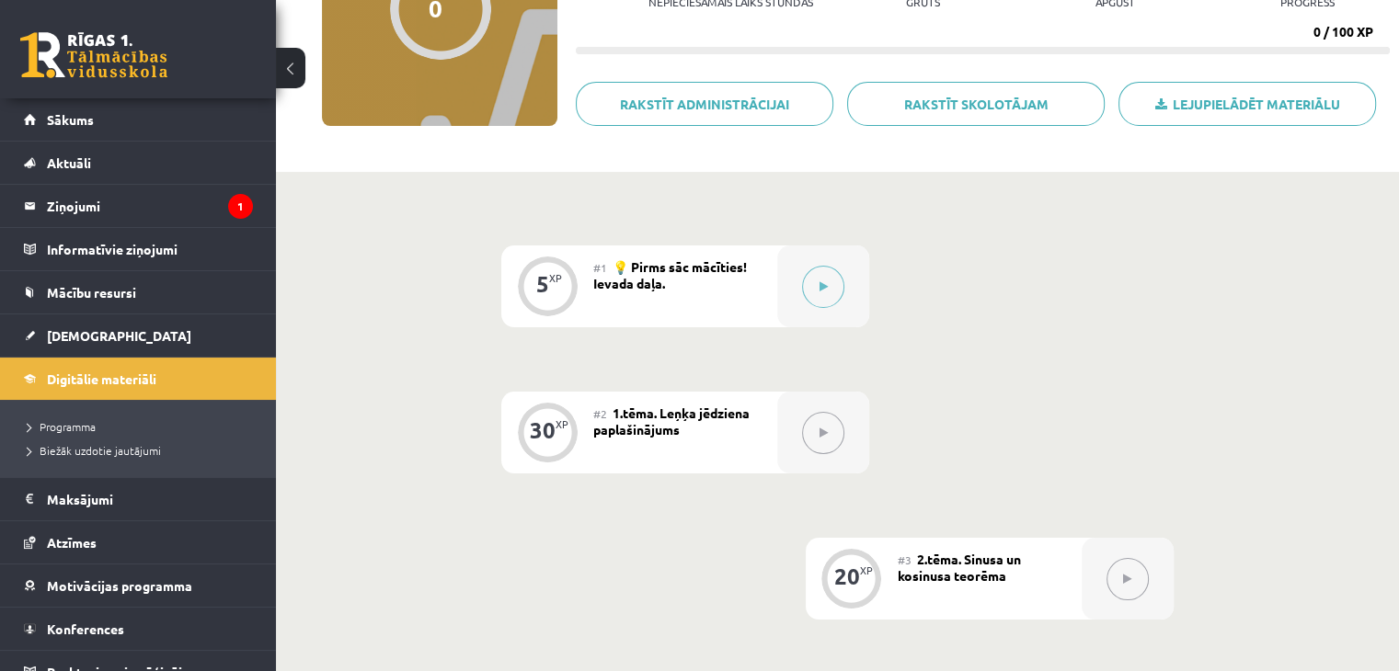
scroll to position [0, 0]
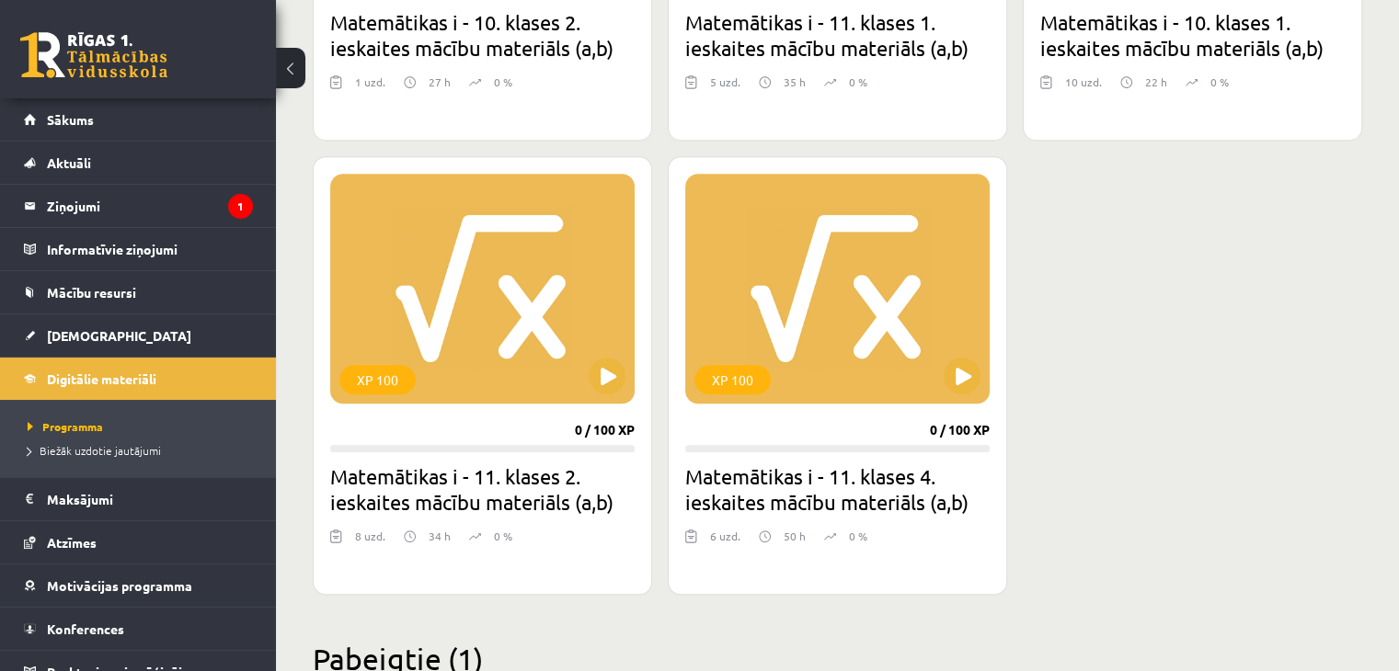
scroll to position [1278, 0]
click at [968, 369] on button at bounding box center [962, 375] width 37 height 37
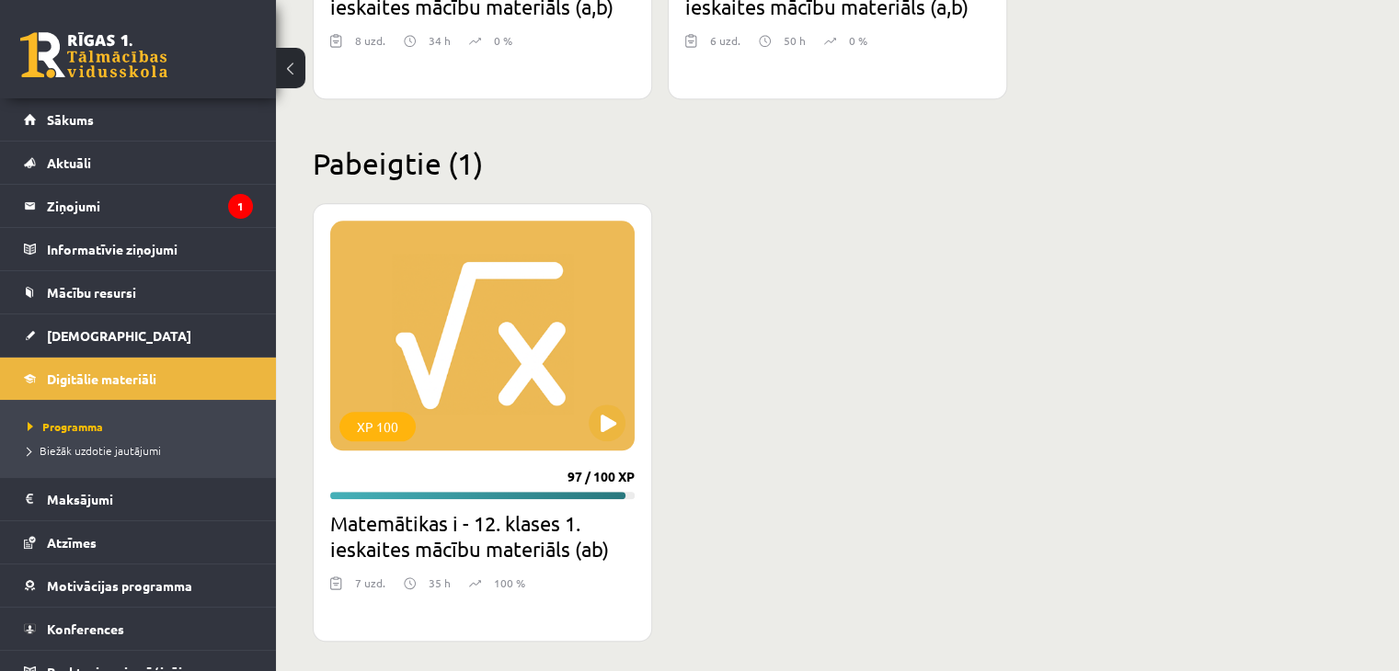
scroll to position [1773, 0]
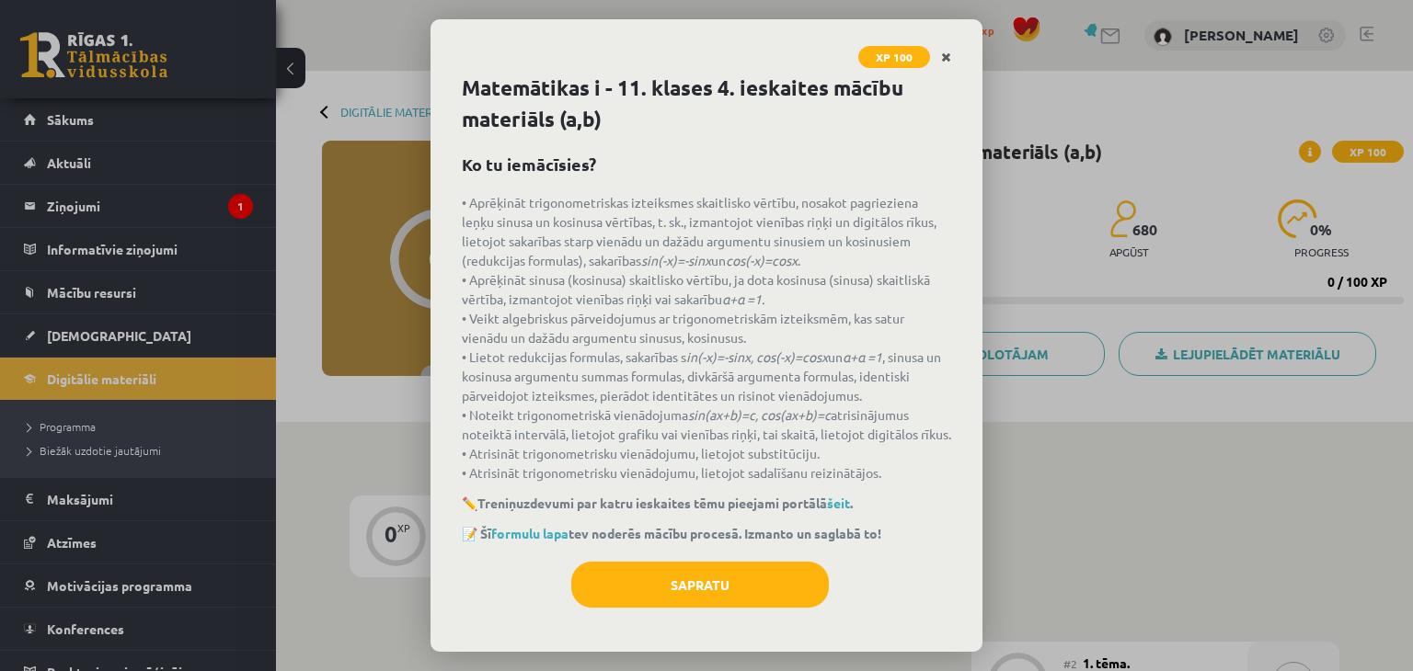
click at [945, 54] on icon "Close" at bounding box center [946, 58] width 10 height 13
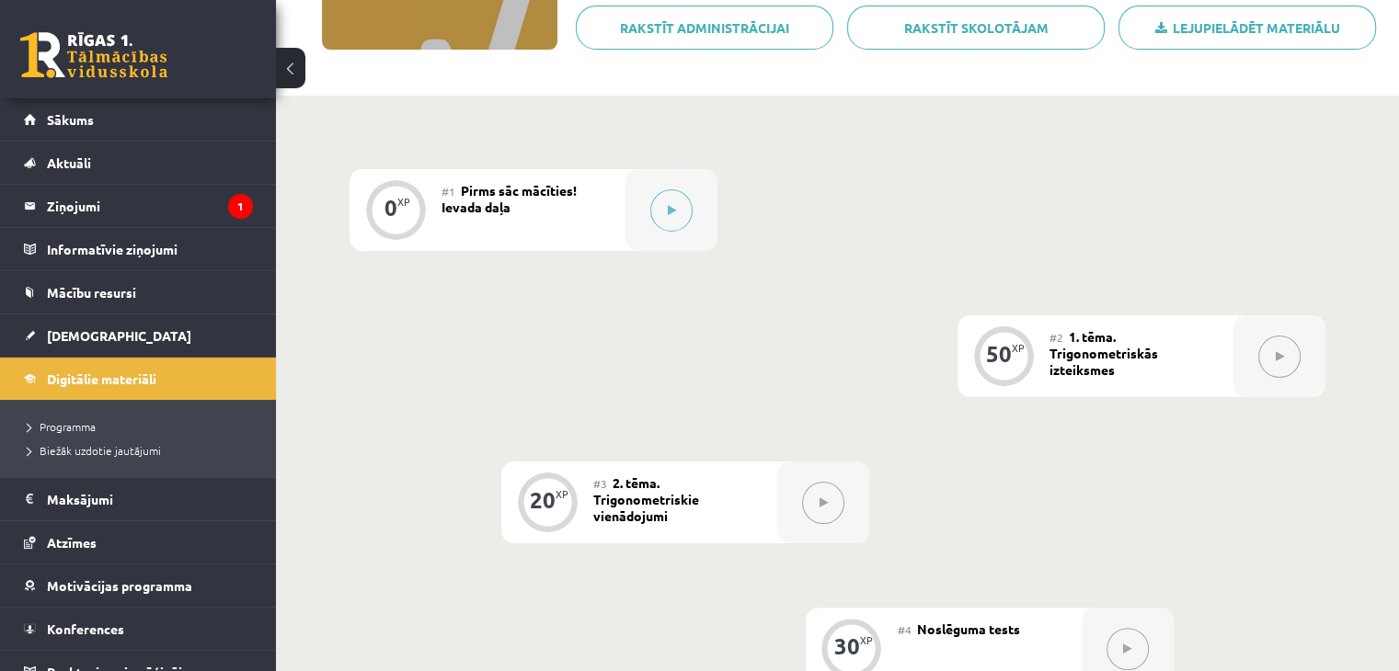
scroll to position [327, 0]
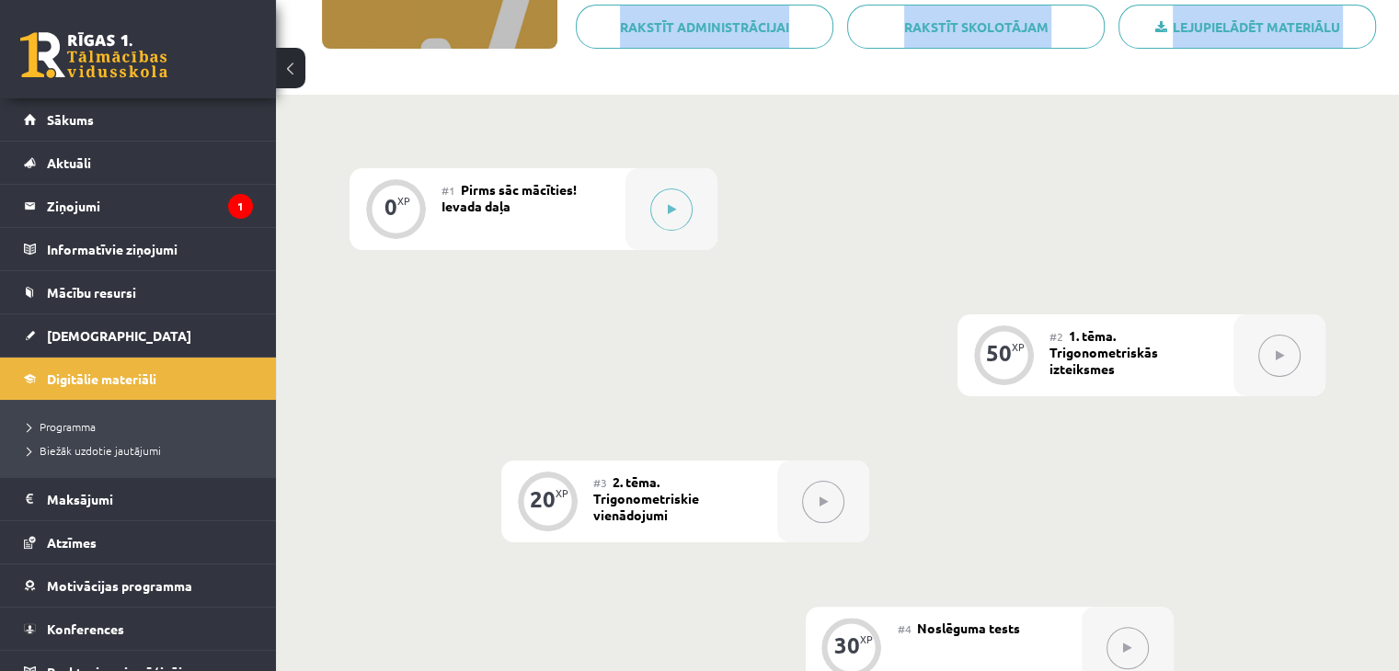
drag, startPoint x: 410, startPoint y: 68, endPoint x: 335, endPoint y: 160, distance: 118.9
click at [335, 160] on div "Digitālie materiāli 0 XP XP 100 0 / 100 XP Matemātikas i - 11. klases 4. ieskai…" at bounding box center [837, 358] width 1123 height 1230
click at [335, 155] on div "0 XP #1 Pirms sāc mācīties! Ievada daļa 50 XP #2 1. tēma. Trigonometriskās izte…" at bounding box center [837, 534] width 1123 height 878
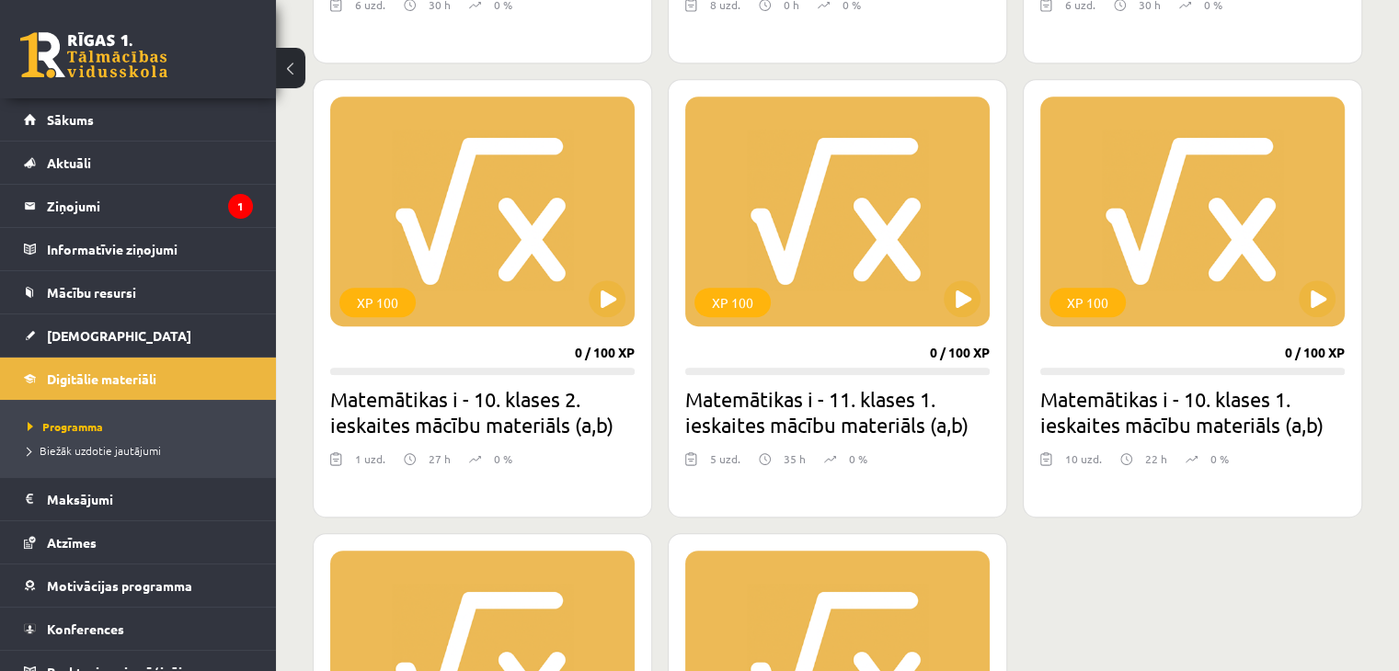
scroll to position [898, 0]
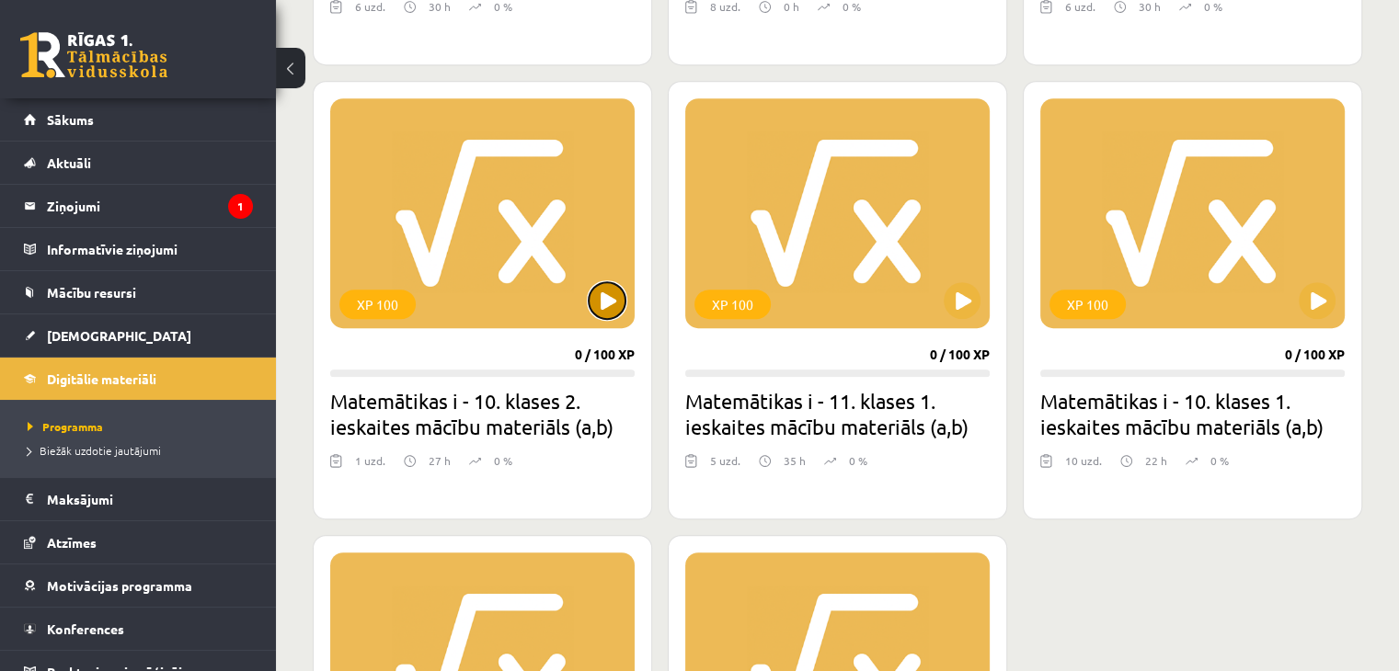
click at [614, 299] on button at bounding box center [607, 300] width 37 height 37
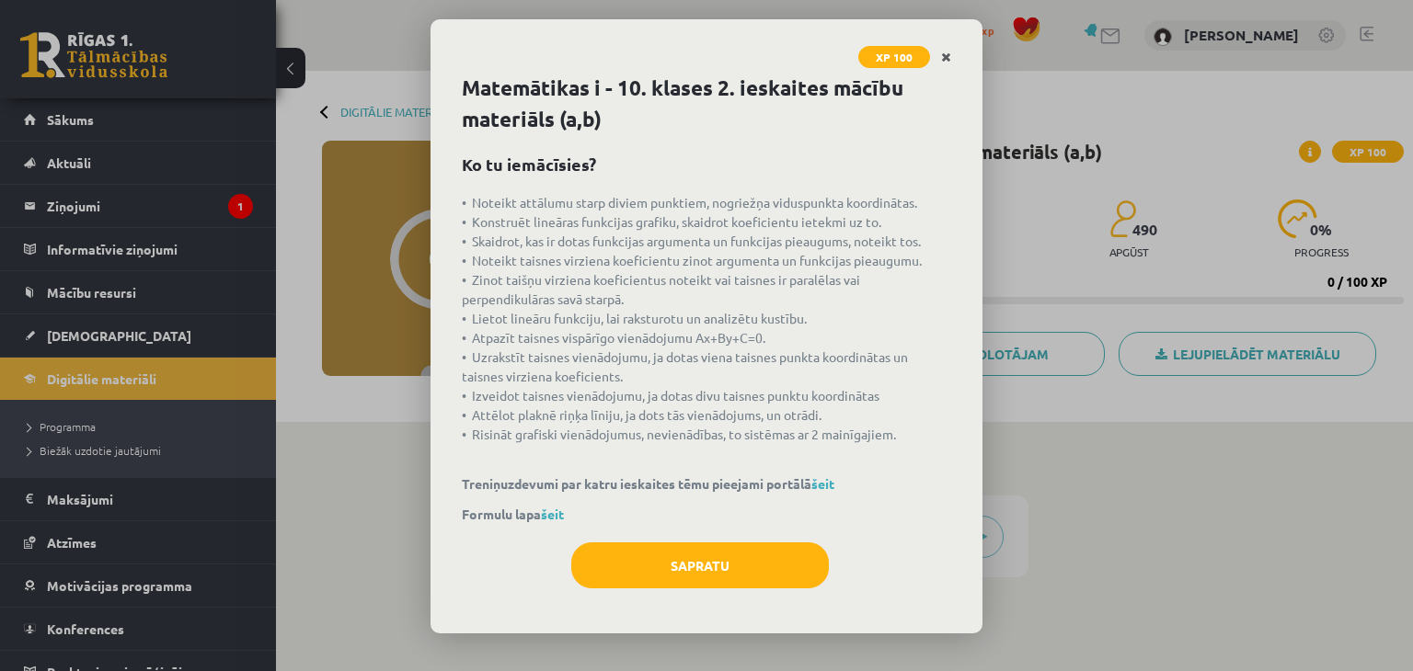
click at [944, 54] on icon "Close" at bounding box center [946, 58] width 10 height 13
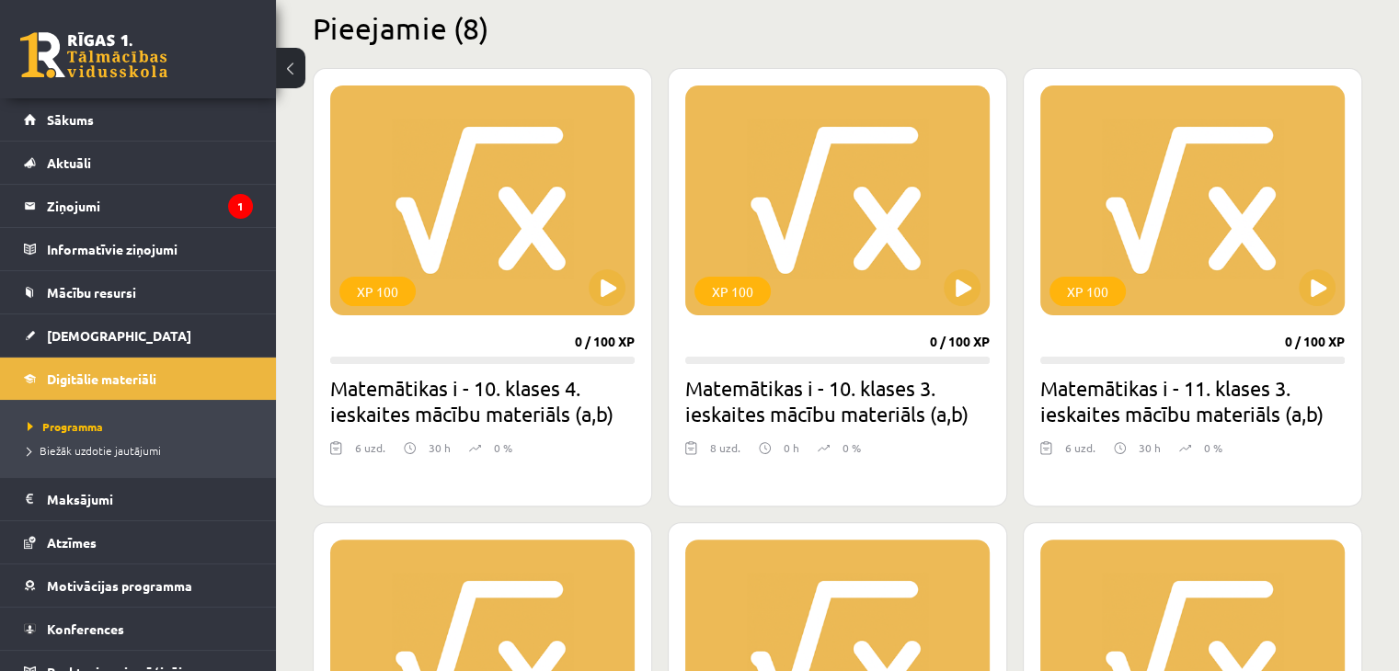
scroll to position [455, 0]
click at [610, 282] on button at bounding box center [607, 288] width 37 height 37
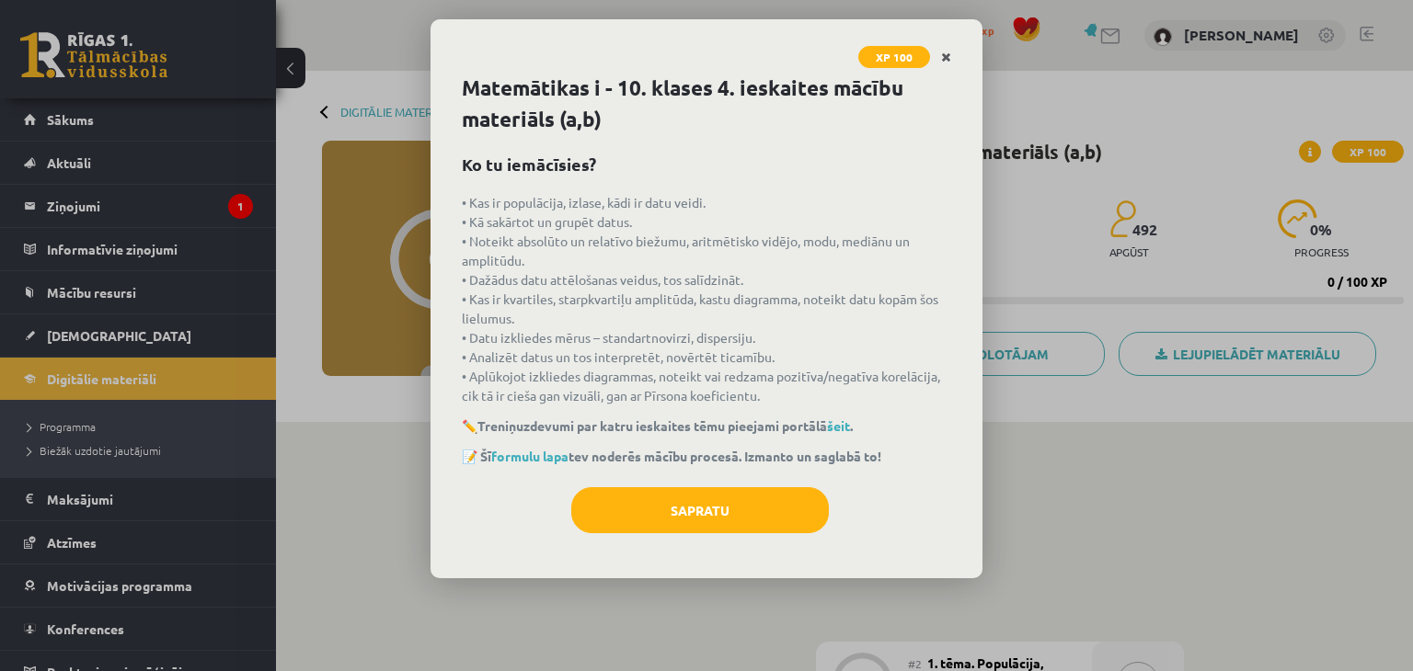
click at [947, 55] on icon "Close" at bounding box center [946, 58] width 10 height 13
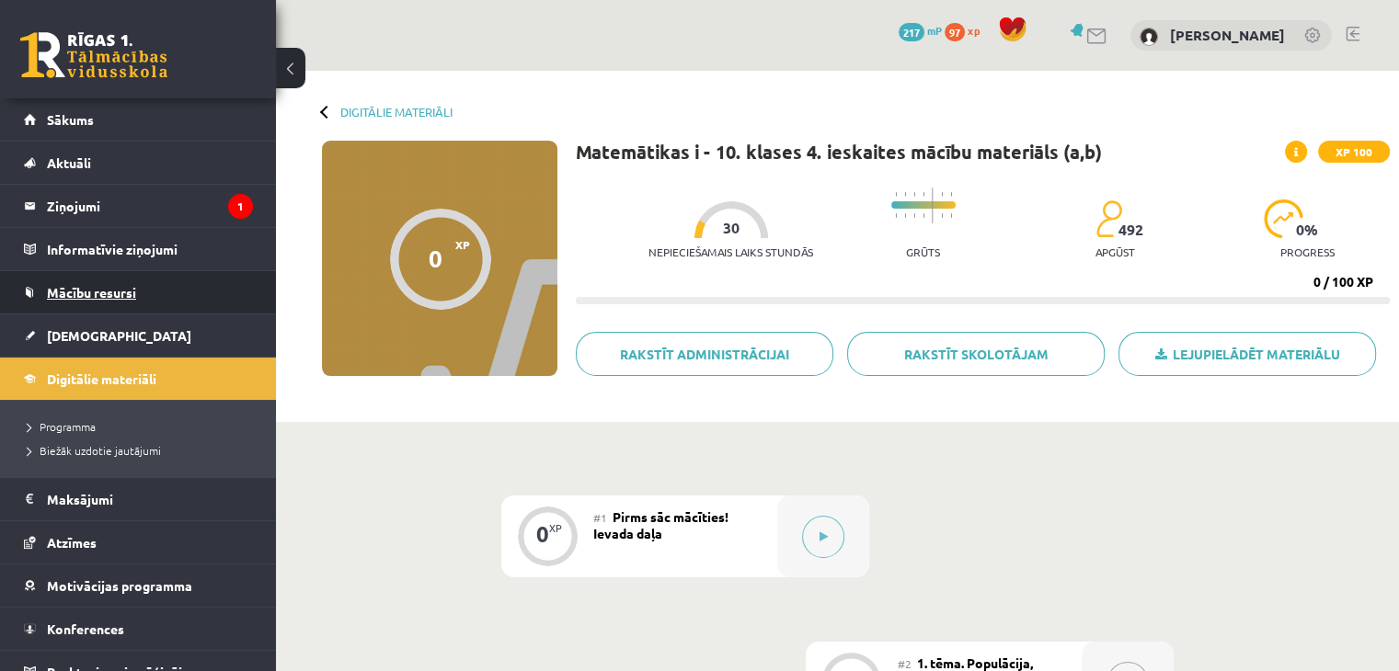
click at [70, 299] on link "Mācību resursi" at bounding box center [138, 292] width 229 height 42
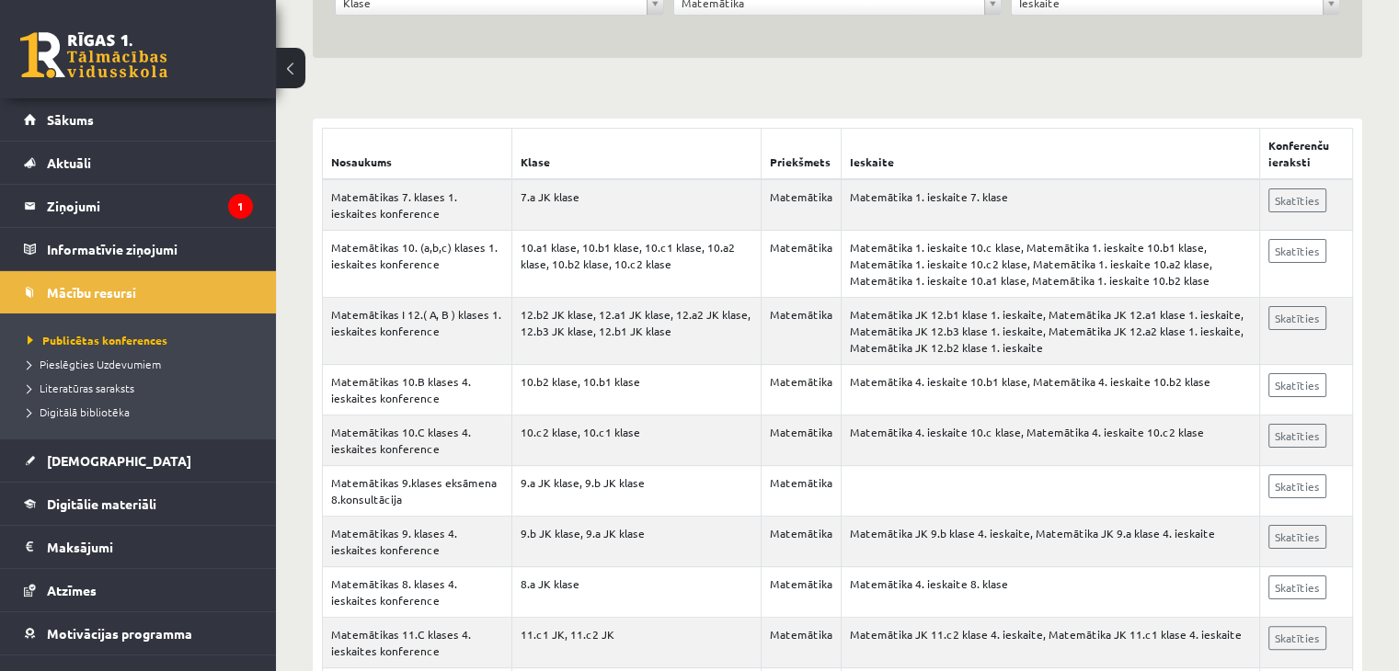
scroll to position [116, 0]
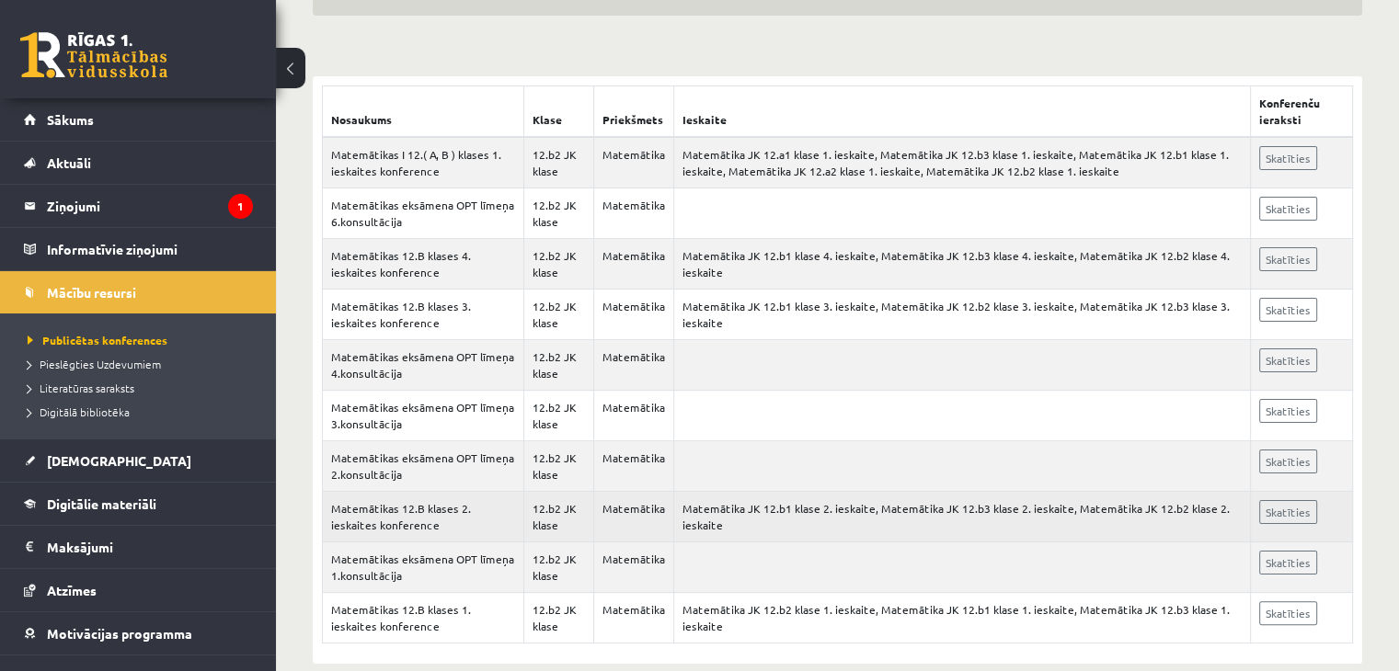
scroll to position [298, 0]
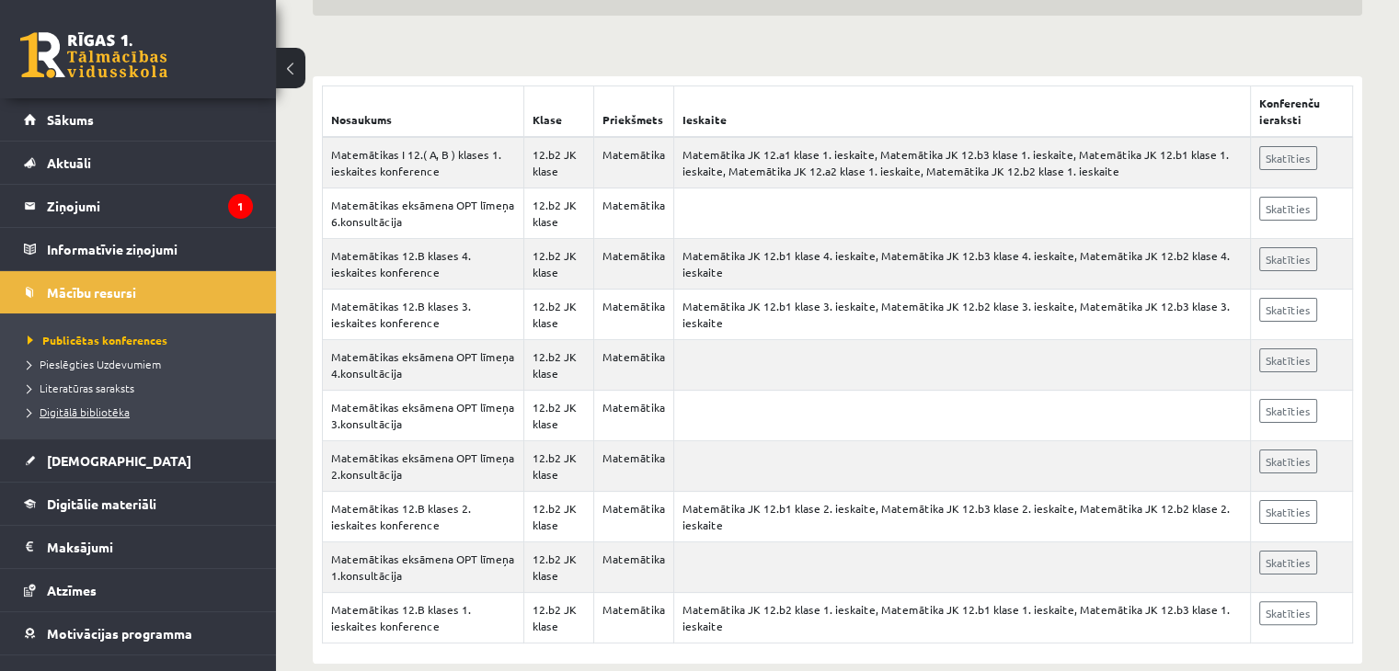
click at [121, 408] on span "Digitālā bibliotēka" at bounding box center [79, 412] width 102 height 15
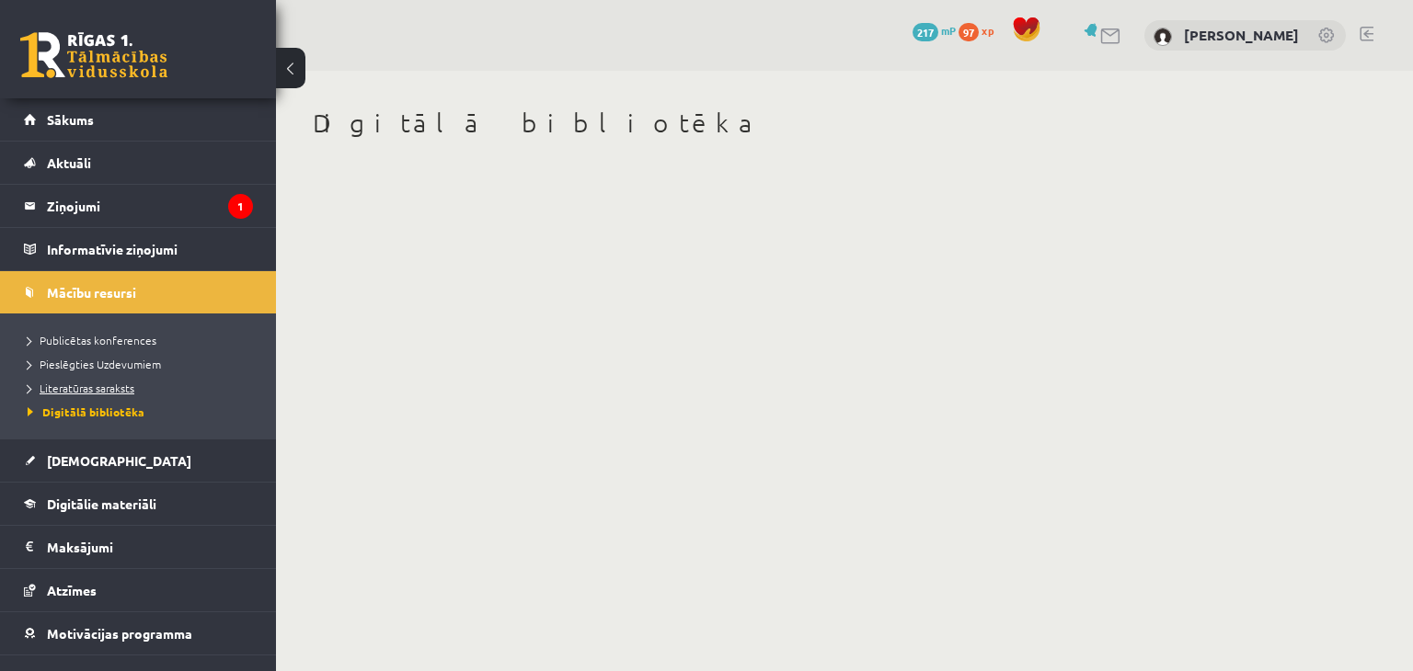
click at [62, 391] on span "Literatūras saraksts" at bounding box center [81, 388] width 107 height 15
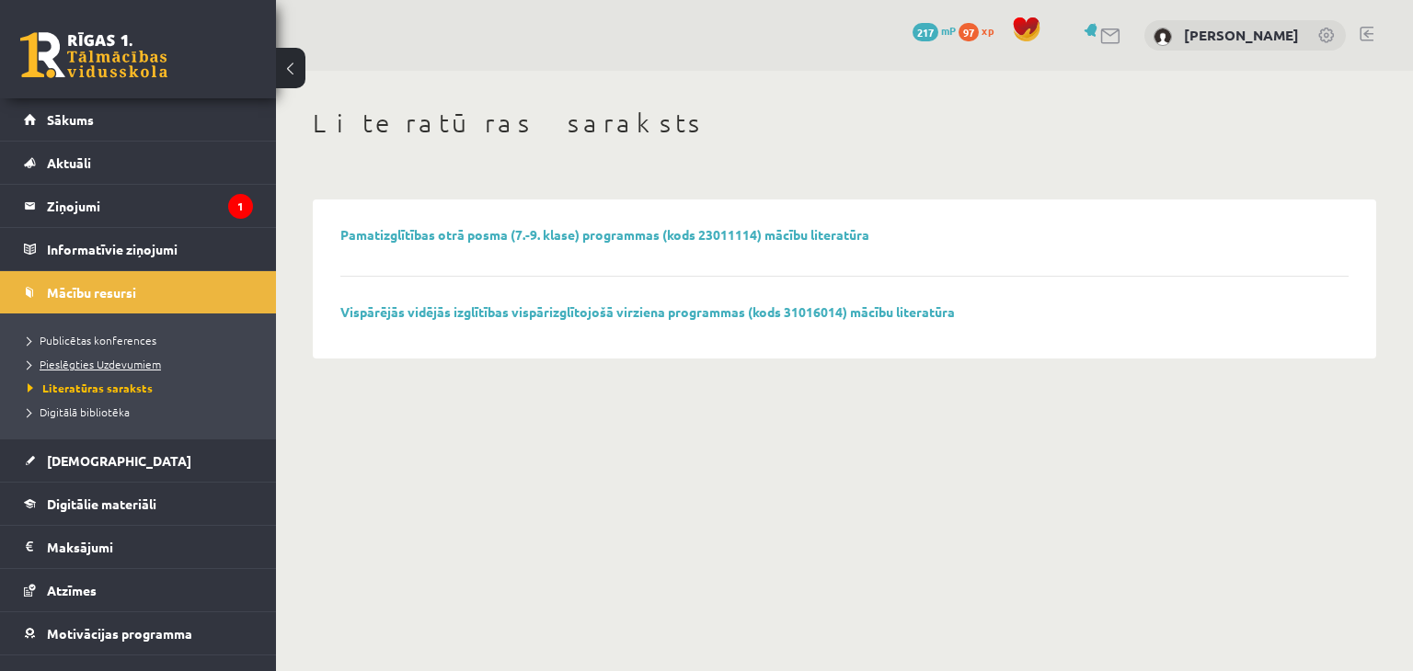
click at [63, 363] on span "Pieslēgties Uzdevumiem" at bounding box center [94, 364] width 133 height 15
click at [108, 338] on span "Publicētas konferences" at bounding box center [92, 340] width 129 height 15
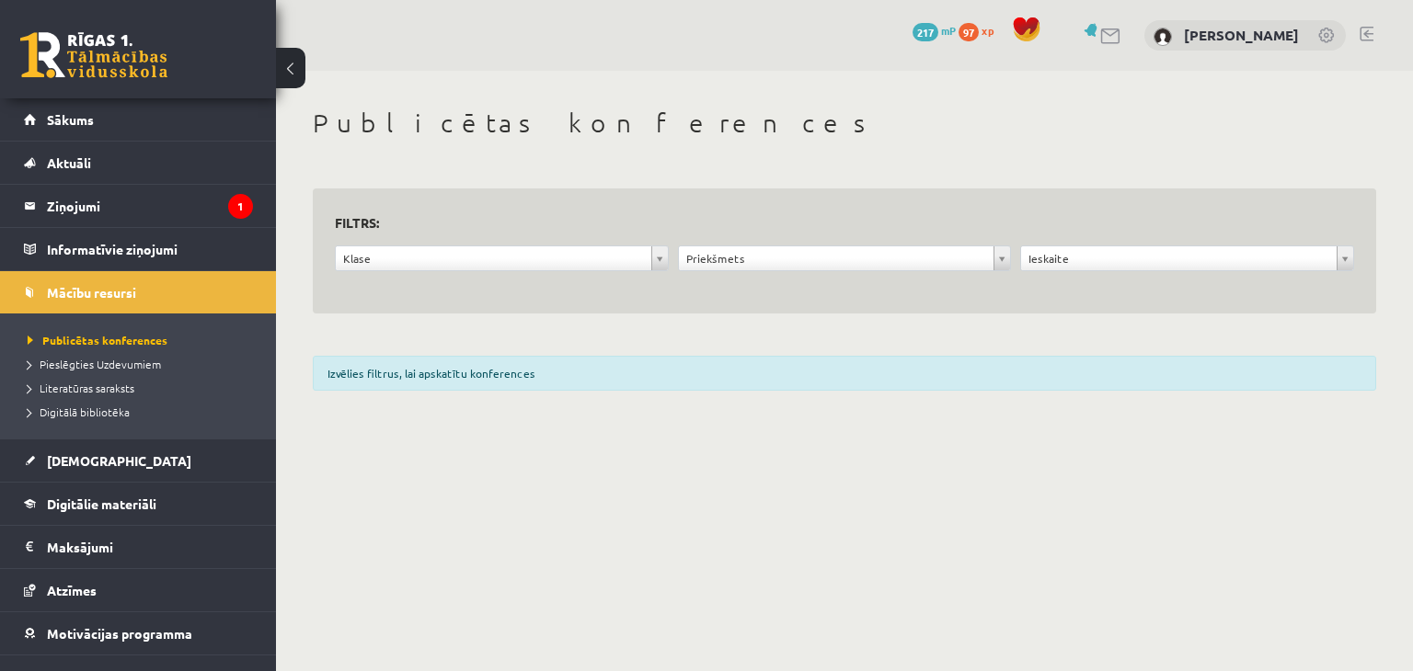
click at [512, 270] on div "Klase" at bounding box center [502, 259] width 334 height 26
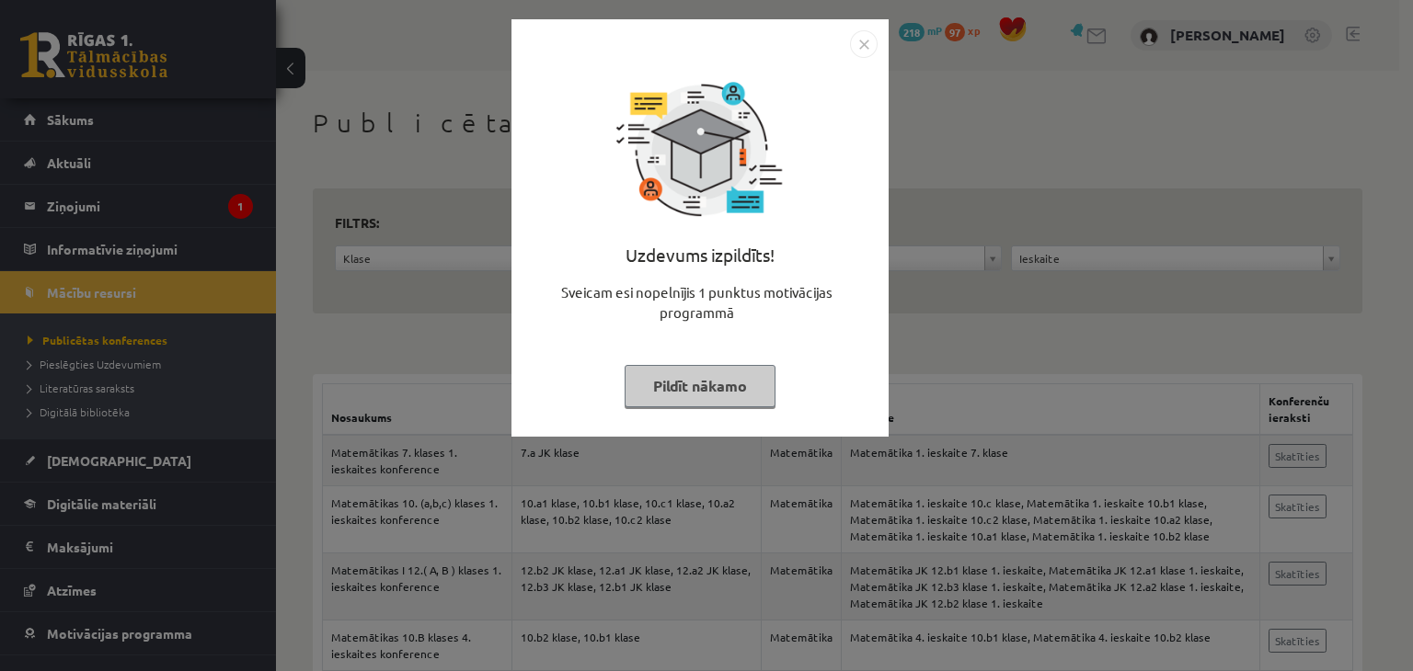
click at [737, 390] on button "Pildīt nākamo" at bounding box center [700, 386] width 151 height 42
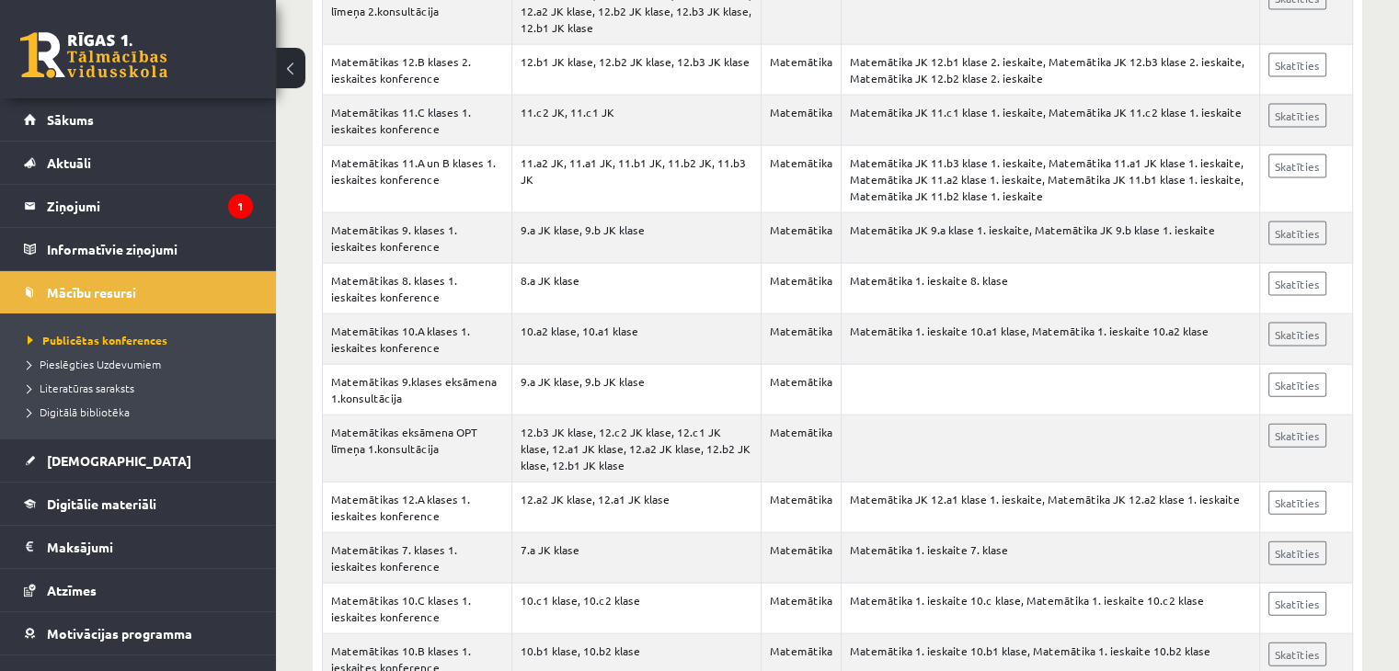
scroll to position [4102, 0]
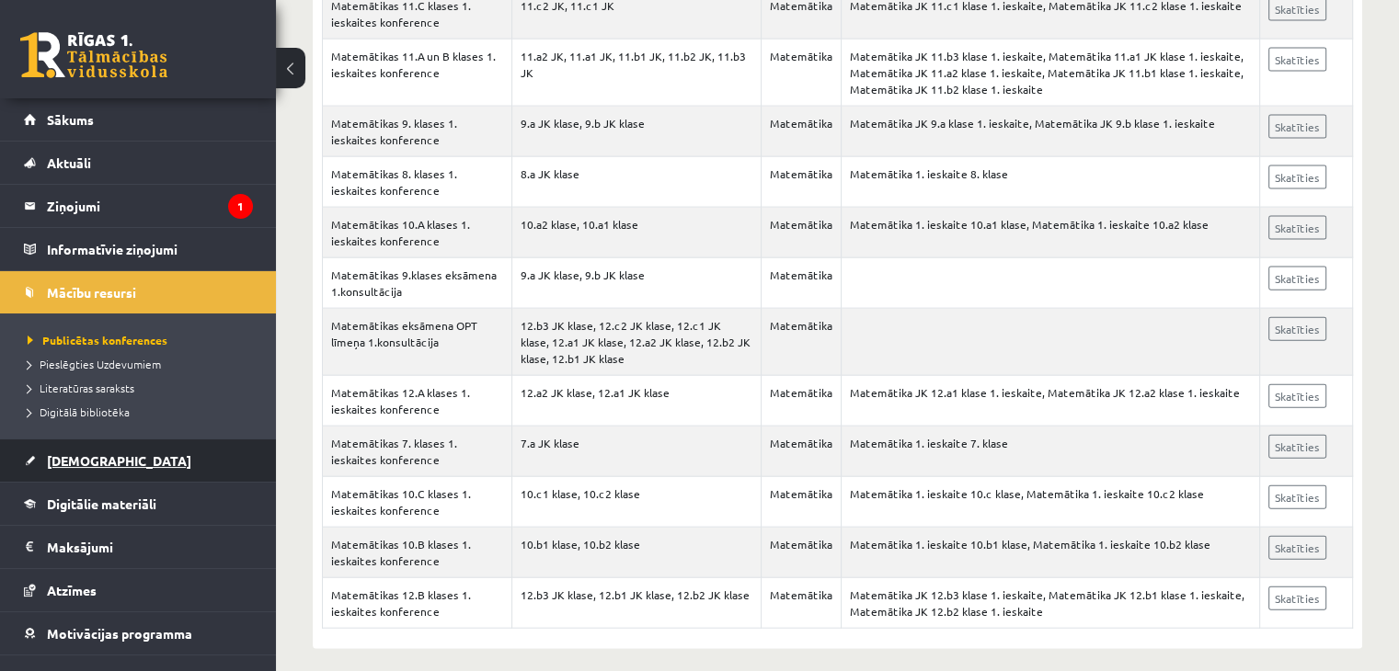
click at [58, 462] on span "[DEMOGRAPHIC_DATA]" at bounding box center [119, 461] width 144 height 17
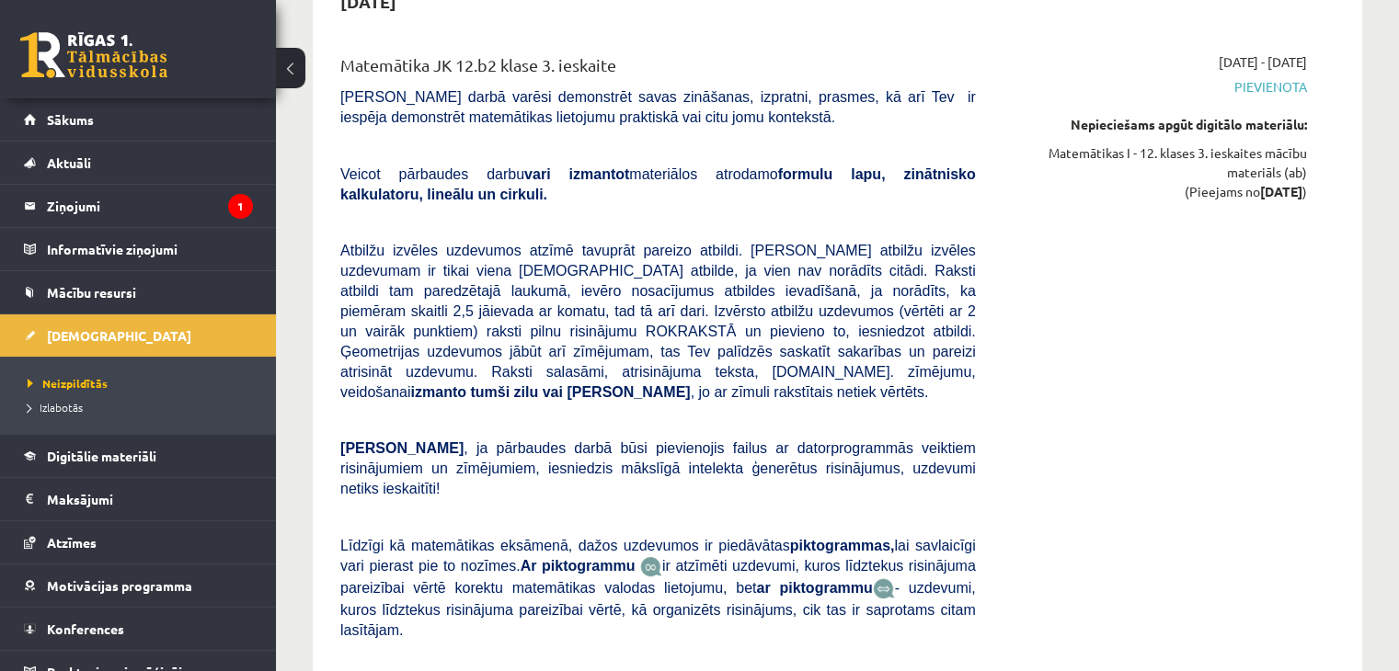
scroll to position [7619, 0]
